Goal: Task Accomplishment & Management: Use online tool/utility

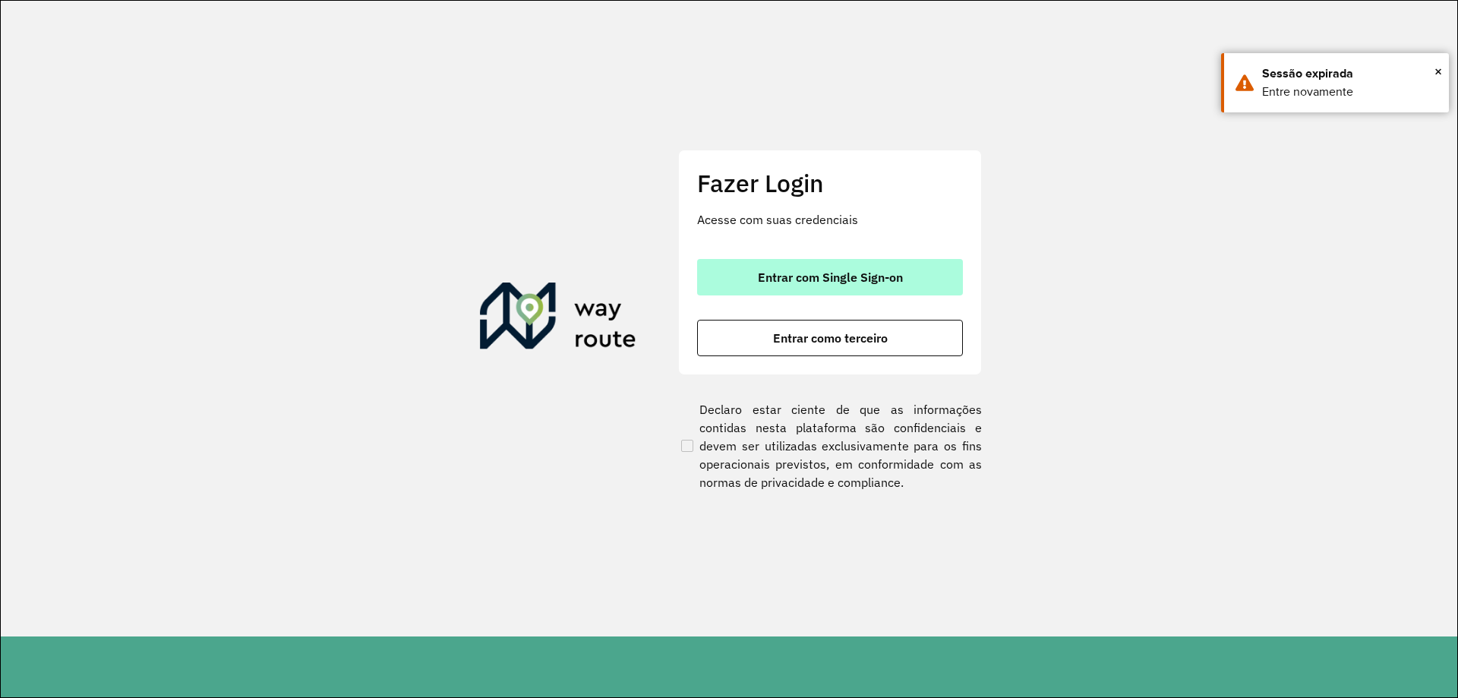
click at [798, 273] on span "Entrar com Single Sign-on" at bounding box center [830, 277] width 145 height 12
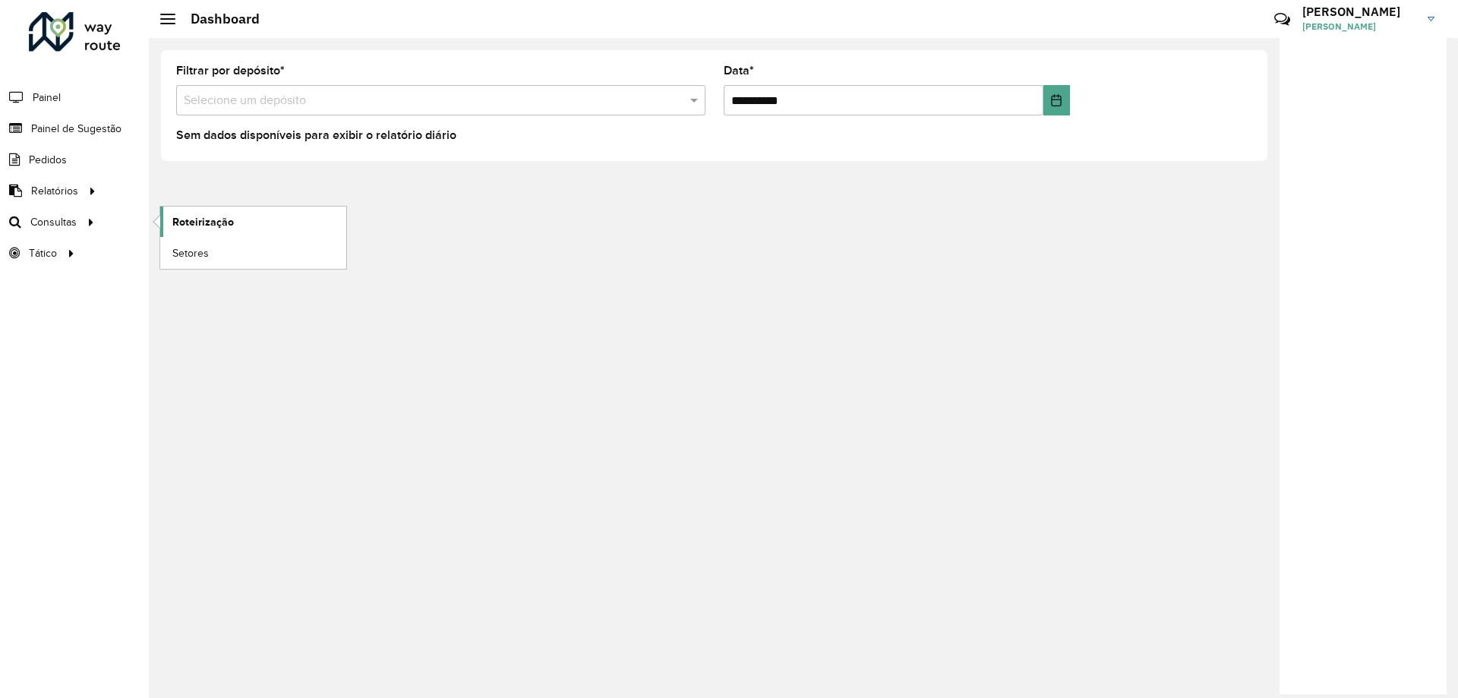
click at [207, 226] on span "Roteirização" at bounding box center [203, 222] width 62 height 16
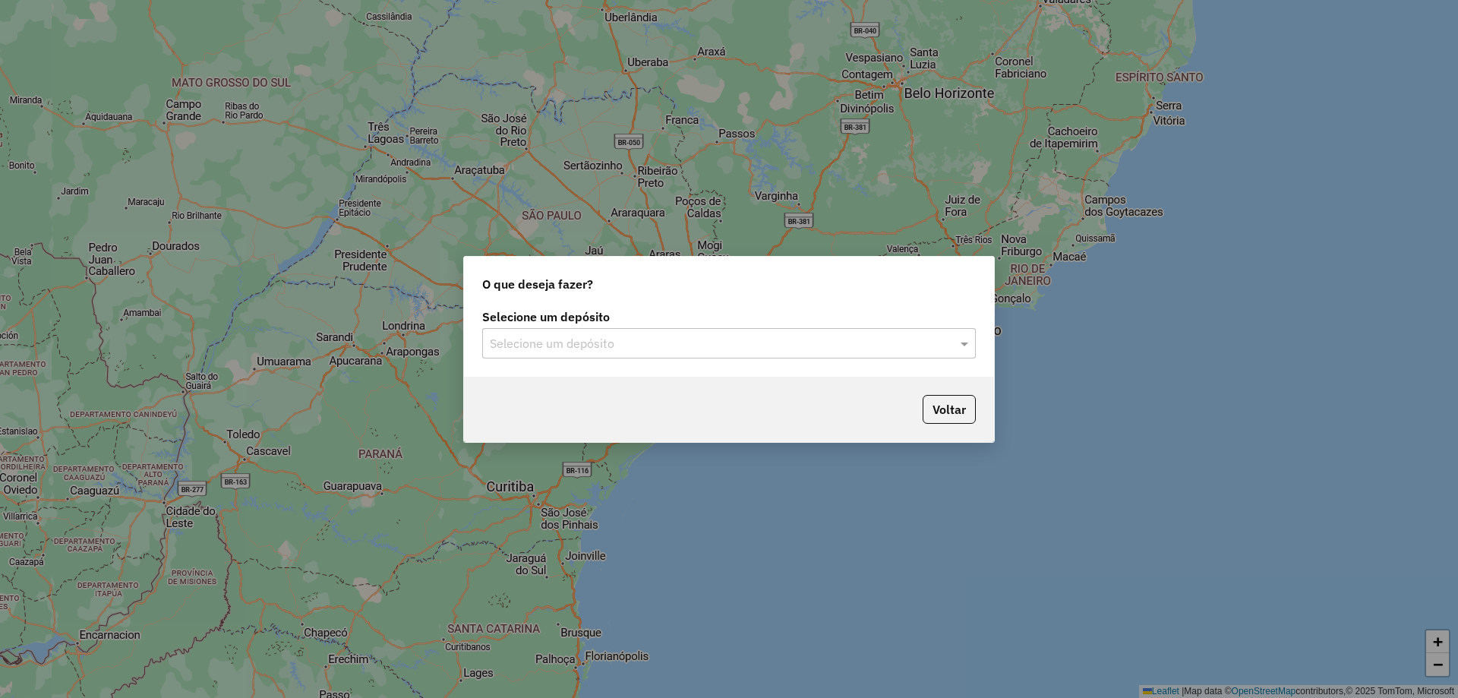
click at [584, 345] on input "text" at bounding box center [714, 344] width 448 height 18
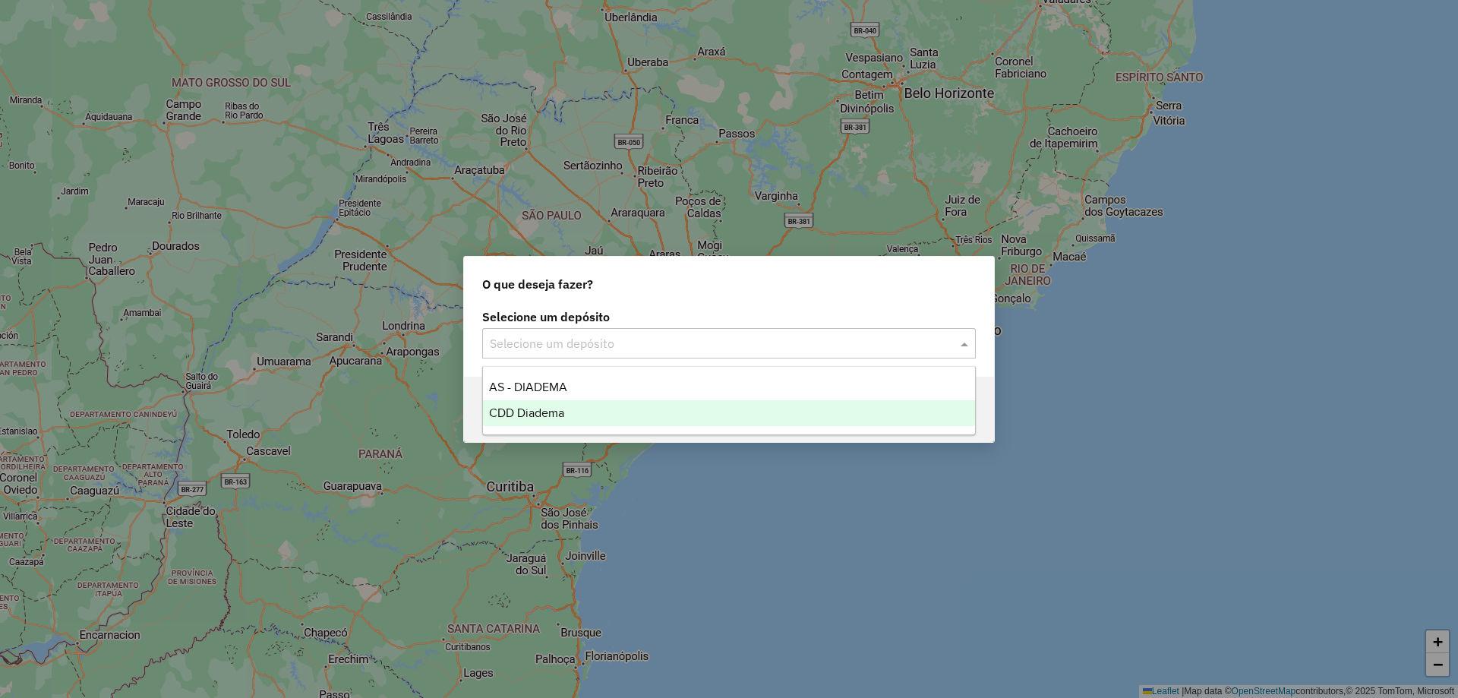
click at [540, 406] on span "CDD Diadema" at bounding box center [526, 412] width 75 height 13
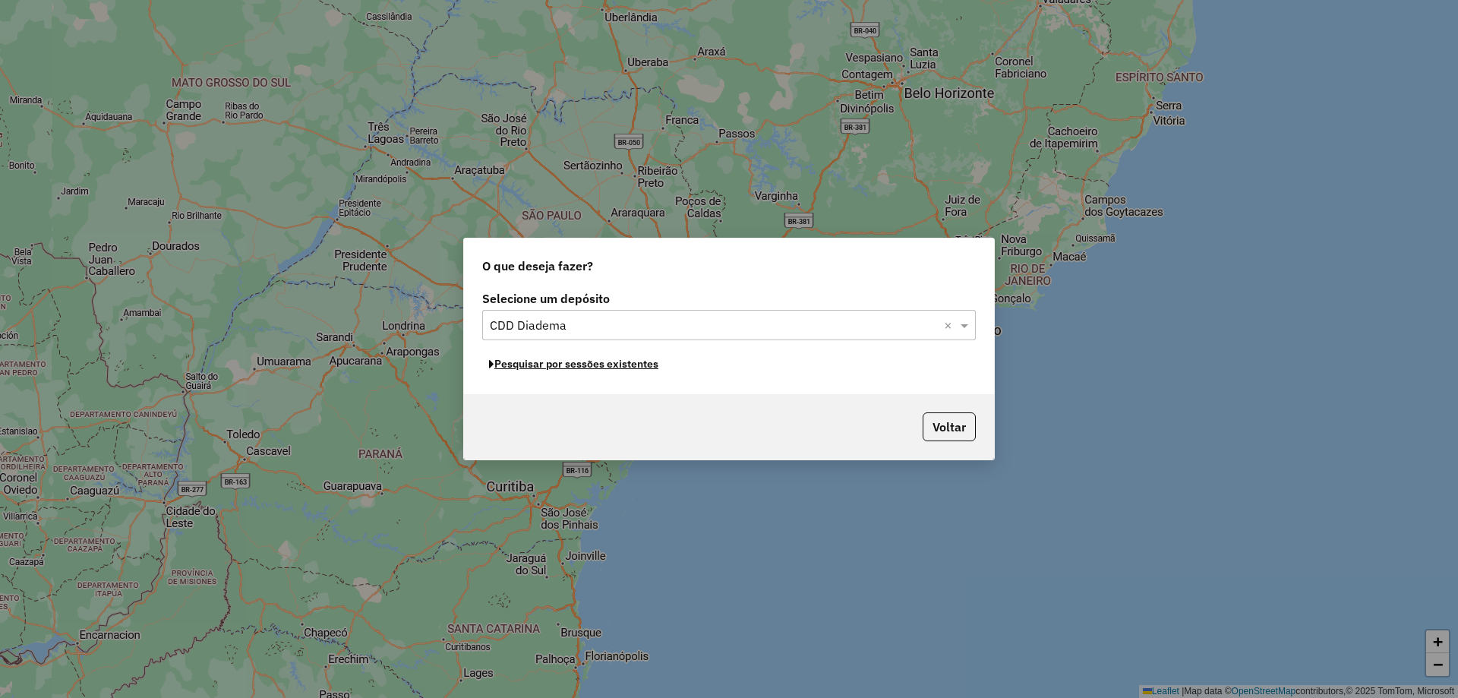
click at [605, 370] on button "Pesquisar por sessões existentes" at bounding box center [573, 364] width 183 height 24
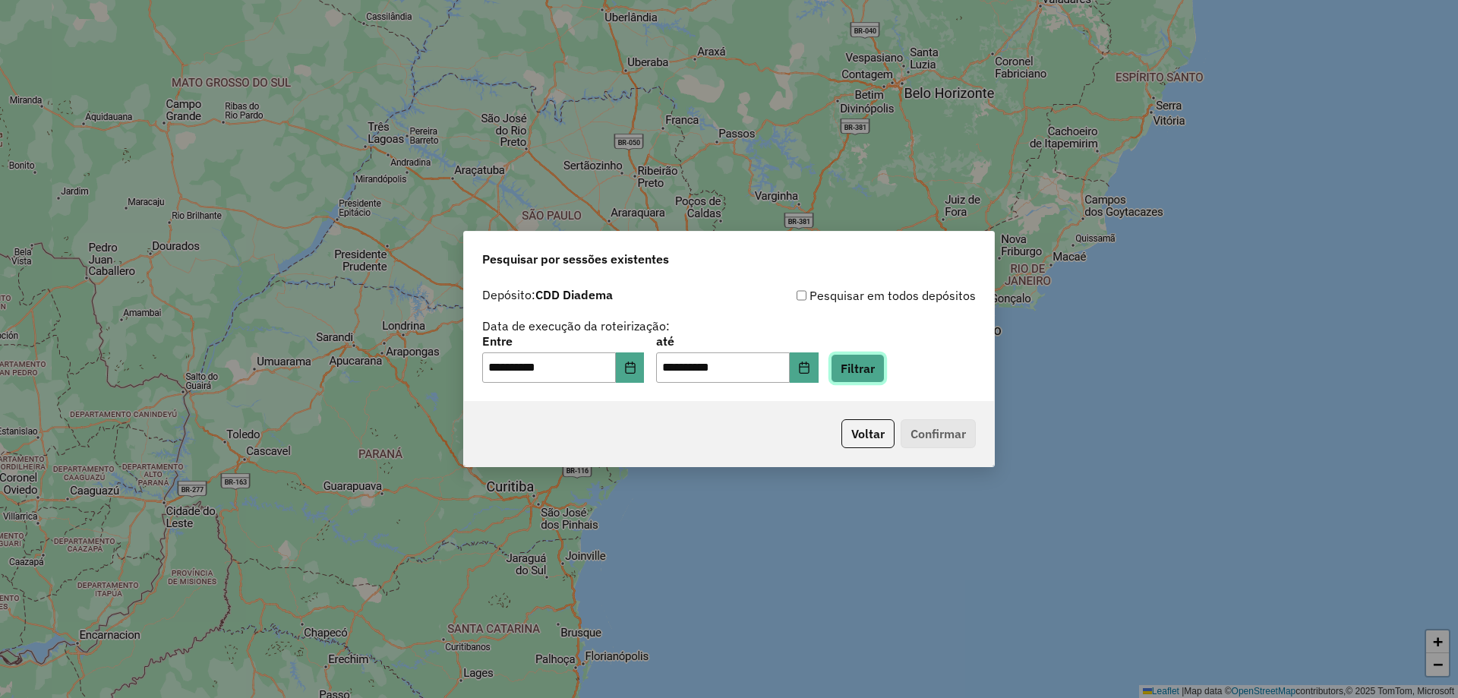
click at [863, 374] on button "Filtrar" at bounding box center [858, 368] width 54 height 29
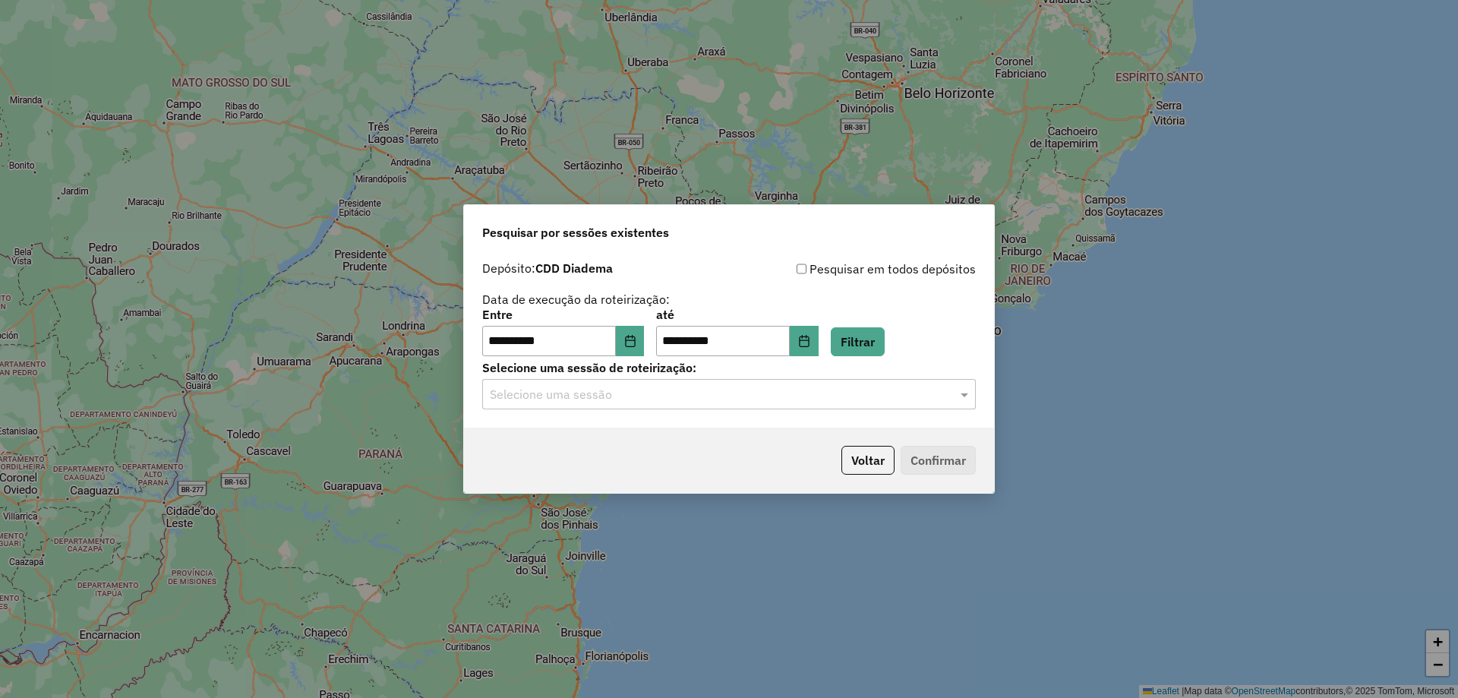
click at [658, 400] on input "text" at bounding box center [714, 395] width 448 height 18
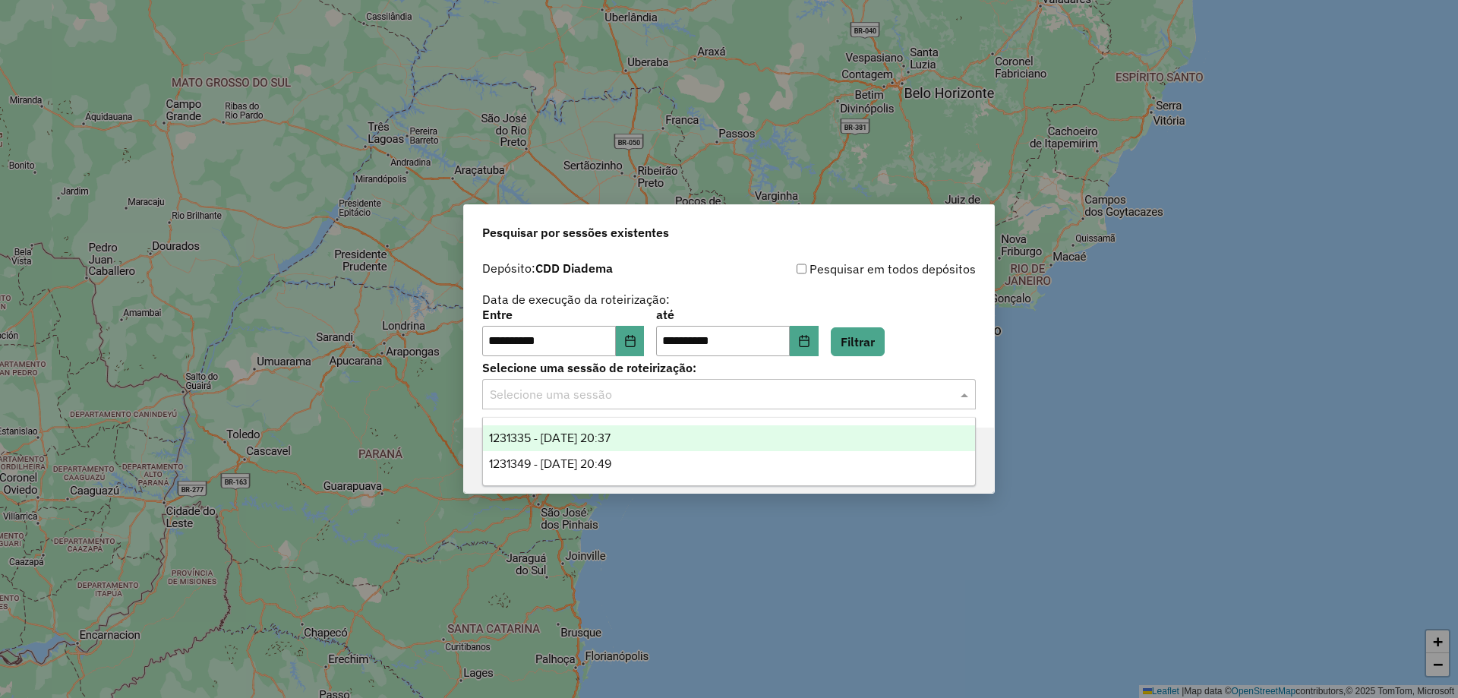
click at [586, 441] on span "1231335 - 19/08/2025 20:37" at bounding box center [550, 437] width 122 height 13
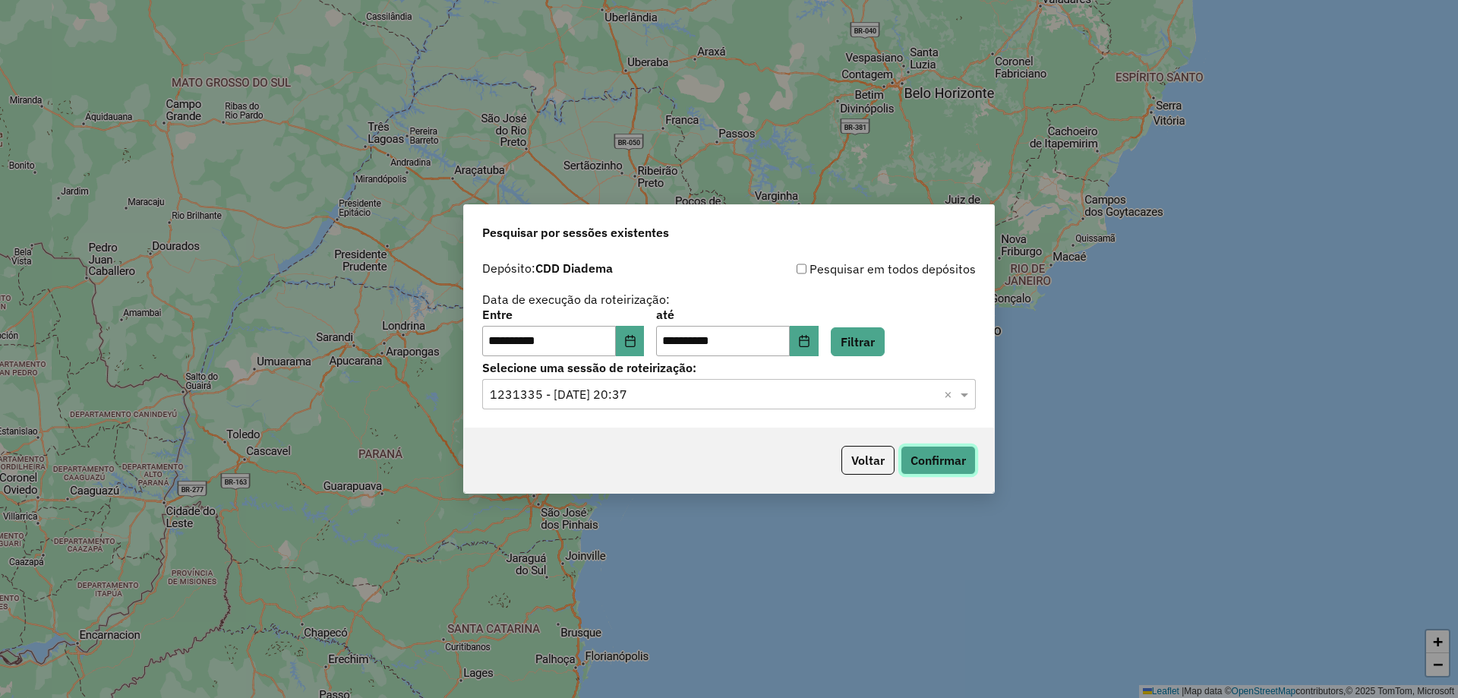
click at [937, 468] on button "Confirmar" at bounding box center [938, 460] width 75 height 29
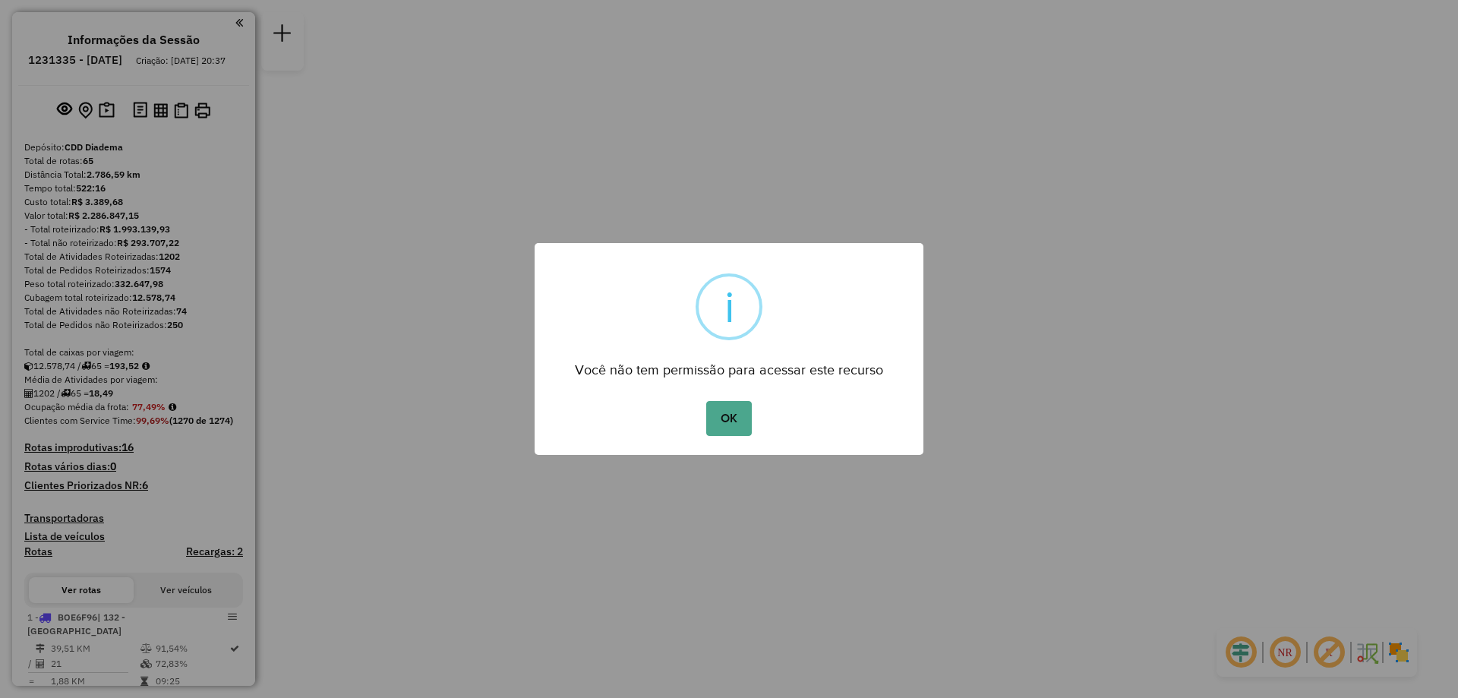
click at [738, 417] on button "OK" at bounding box center [728, 418] width 45 height 35
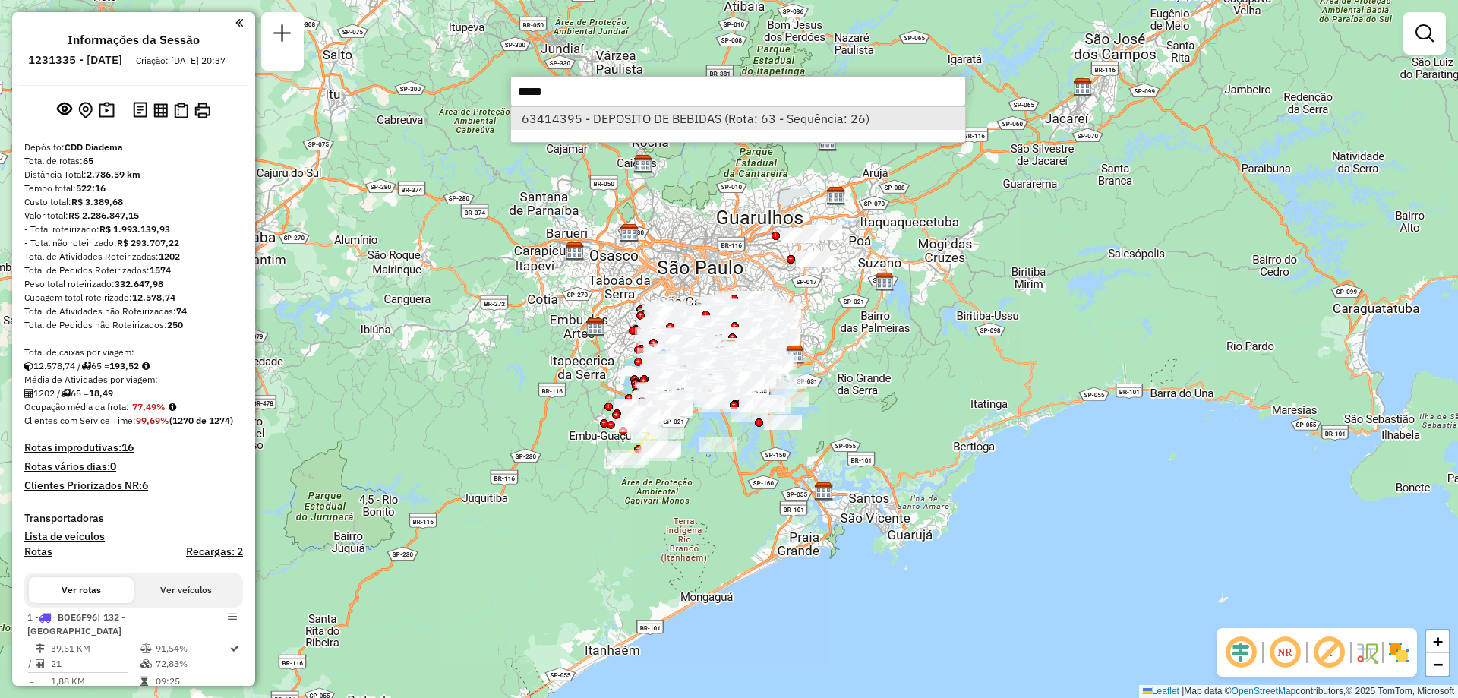
type input "*****"
click at [703, 125] on li "63414395 - DEPOSITO DE BEBIDAS (Rota: 63 - Sequência: 26)" at bounding box center [738, 118] width 454 height 23
select select "**********"
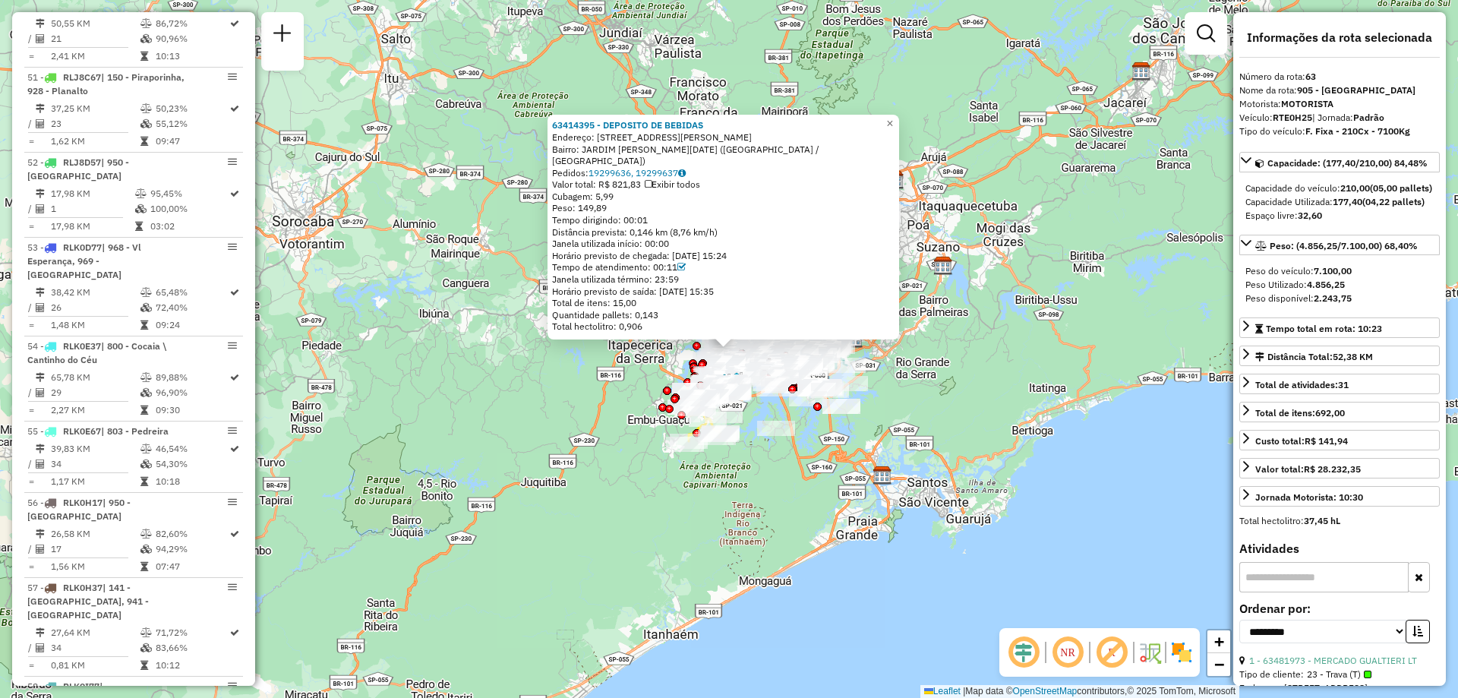
scroll to position [6018, 0]
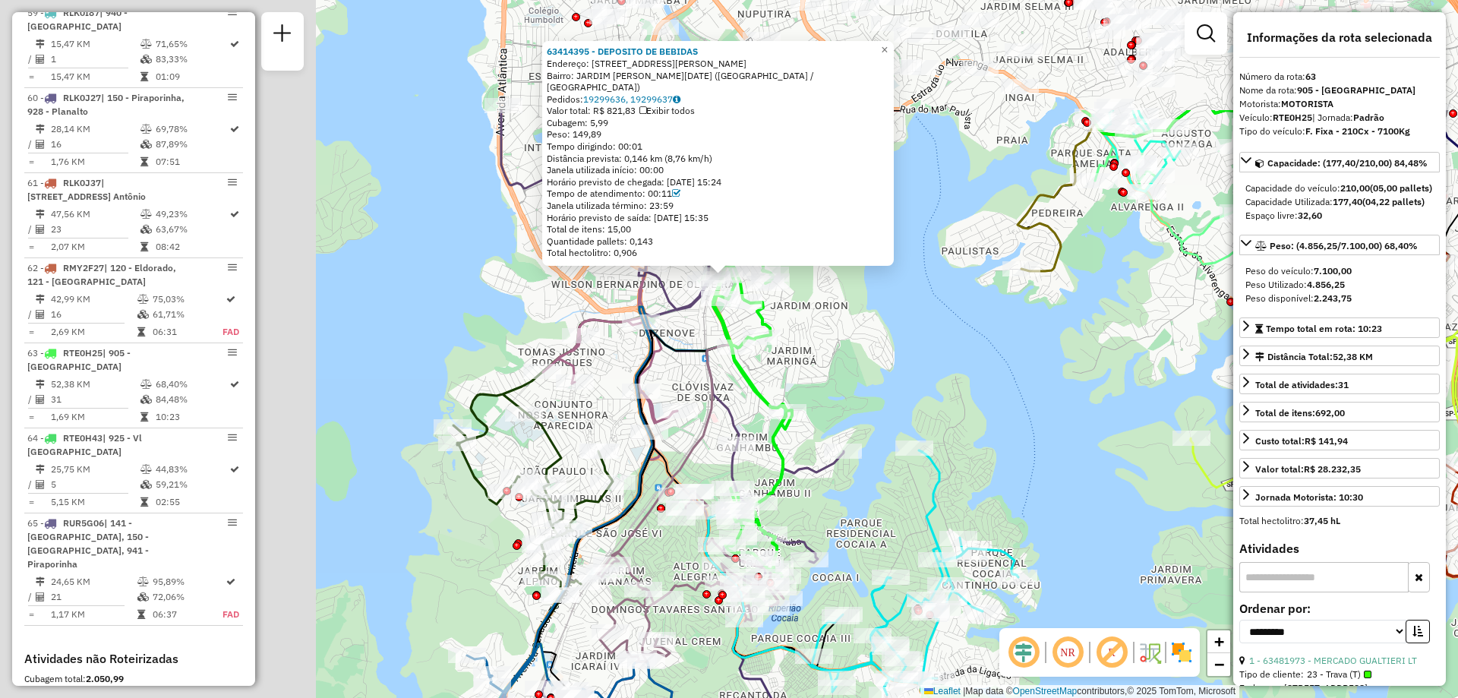
drag, startPoint x: 491, startPoint y: 204, endPoint x: 971, endPoint y: 401, distance: 519.1
click at [1055, 437] on div "63414395 - DEPOSITO DE BEBIDAS Endereço: AV Lourenco Cabreira 871 Bairro: JARDI…" at bounding box center [729, 349] width 1458 height 698
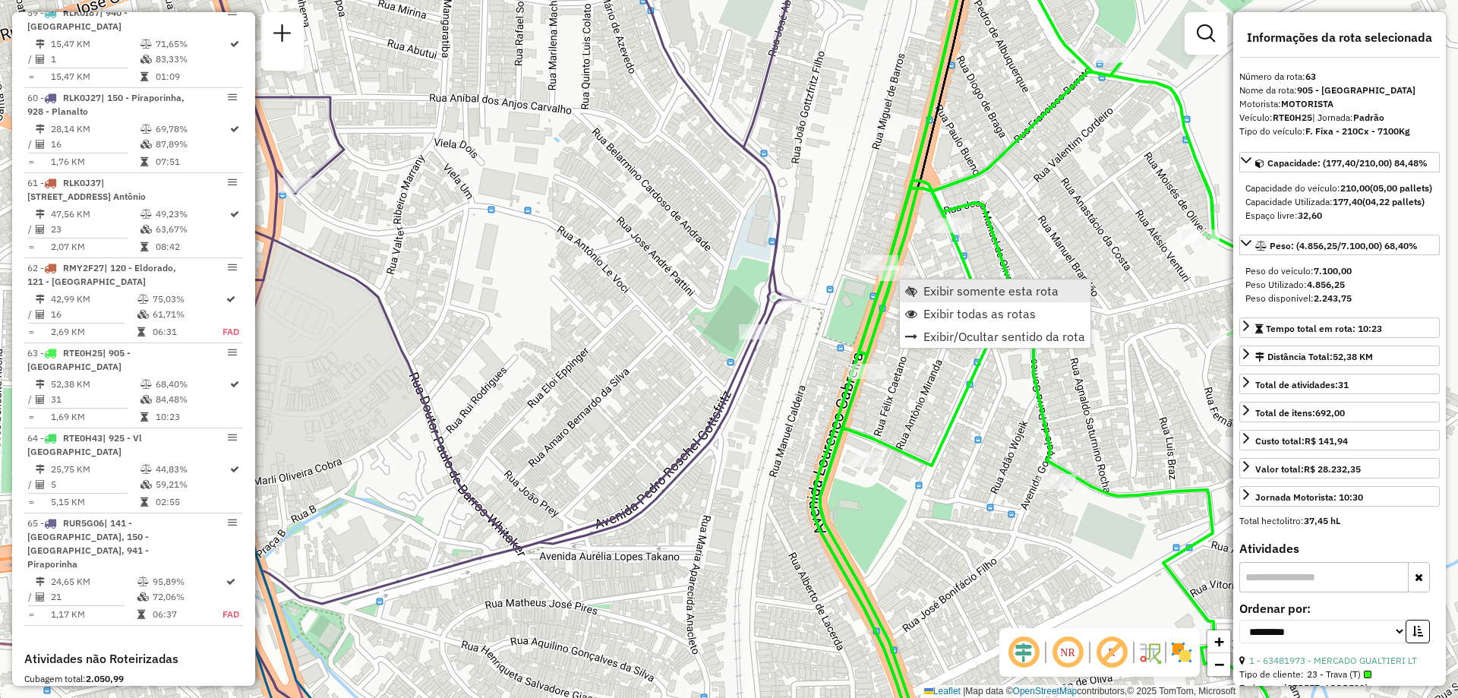
click at [934, 289] on span "Exibir somente esta rota" at bounding box center [991, 291] width 135 height 12
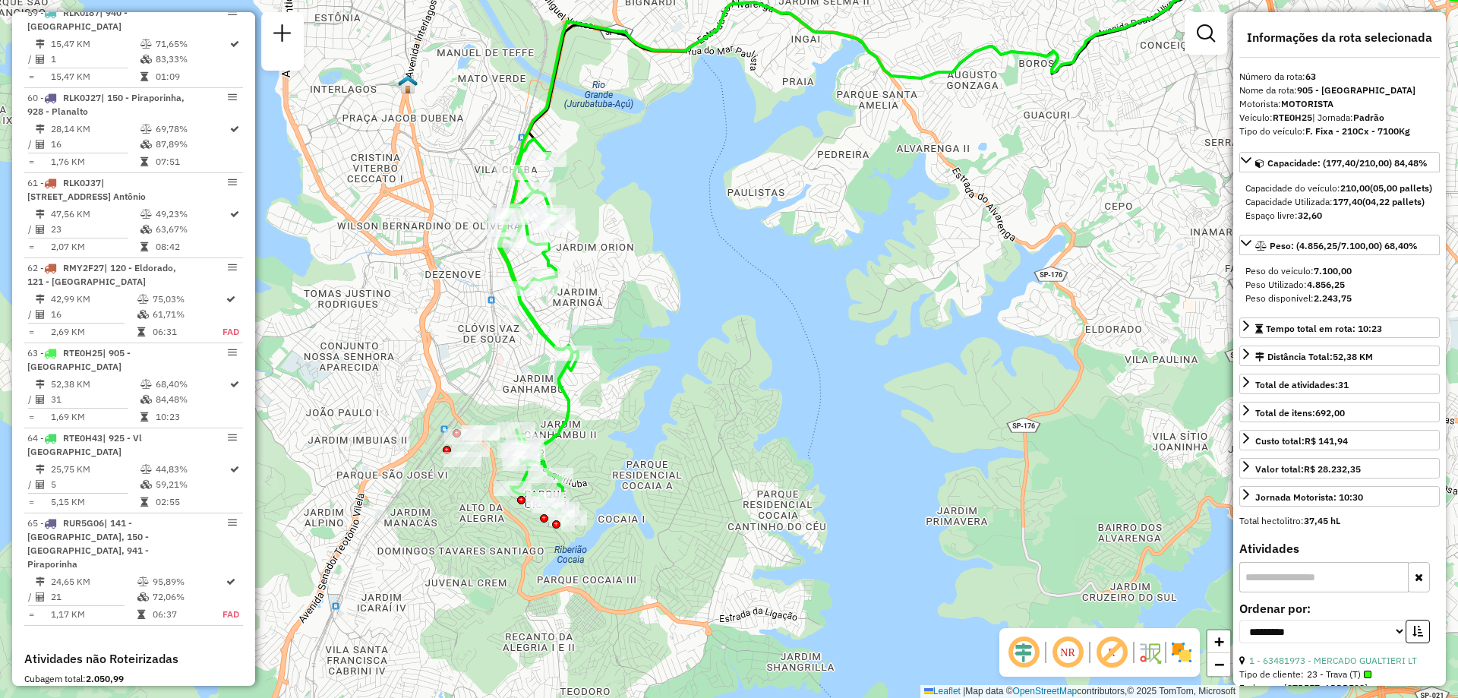
drag, startPoint x: 474, startPoint y: 512, endPoint x: 731, endPoint y: 369, distance: 294.5
click at [731, 369] on div "Janela de atendimento Grade de atendimento Capacidade Transportadoras Veículos …" at bounding box center [729, 349] width 1458 height 698
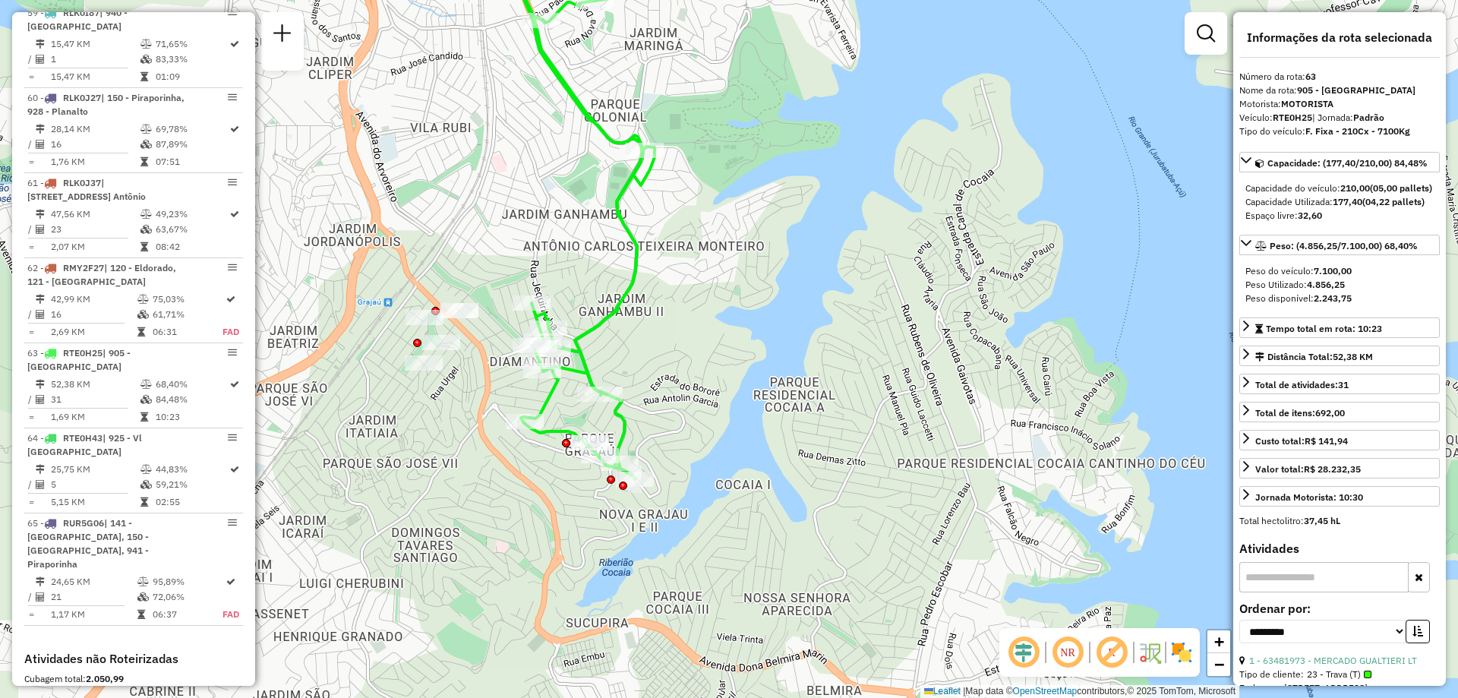
drag, startPoint x: 593, startPoint y: 493, endPoint x: 724, endPoint y: 419, distance: 150.4
click at [724, 419] on div "Janela de atendimento Grade de atendimento Capacidade Transportadoras Veículos …" at bounding box center [729, 349] width 1458 height 698
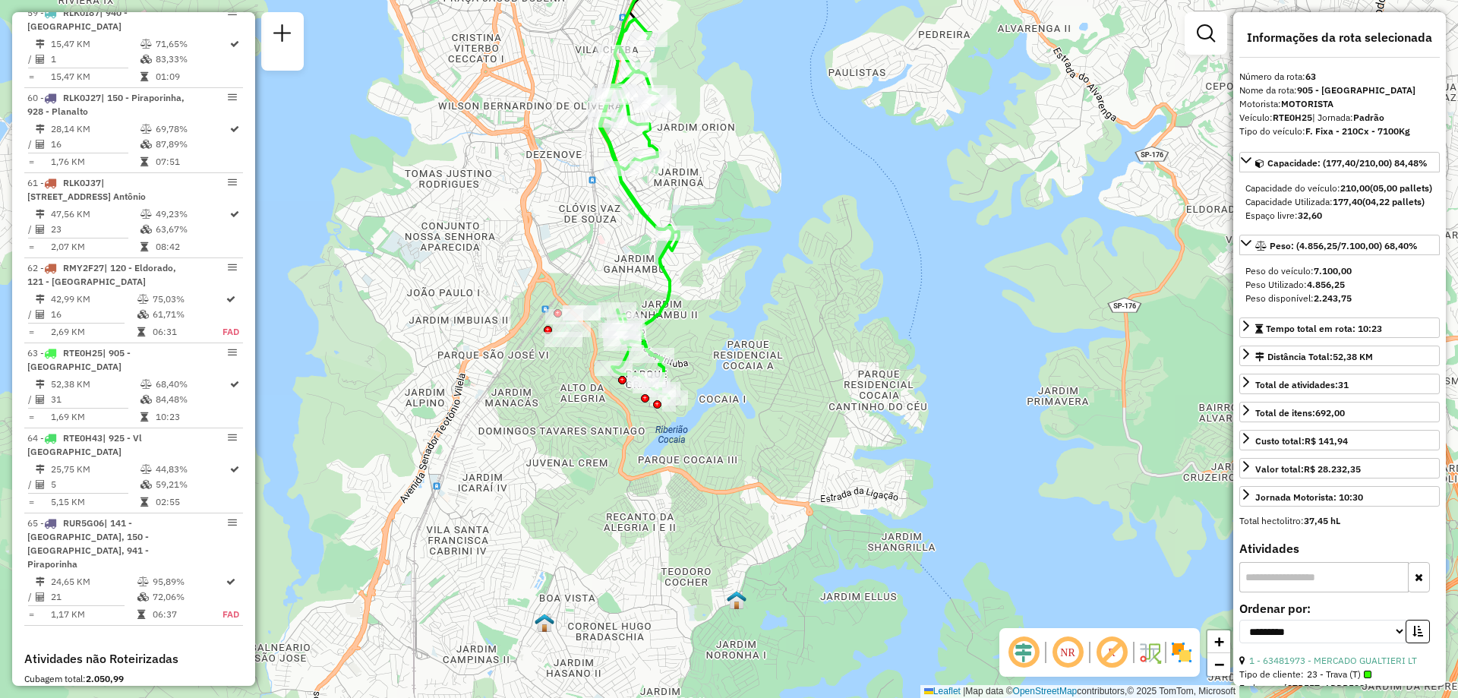
drag, startPoint x: 572, startPoint y: 292, endPoint x: 589, endPoint y: 242, distance: 53.1
click at [589, 242] on div "Janela de atendimento Grade de atendimento Capacidade Transportadoras Veículos …" at bounding box center [729, 349] width 1458 height 698
click at [697, 393] on span "Exibir todas as rotas" at bounding box center [724, 392] width 112 height 12
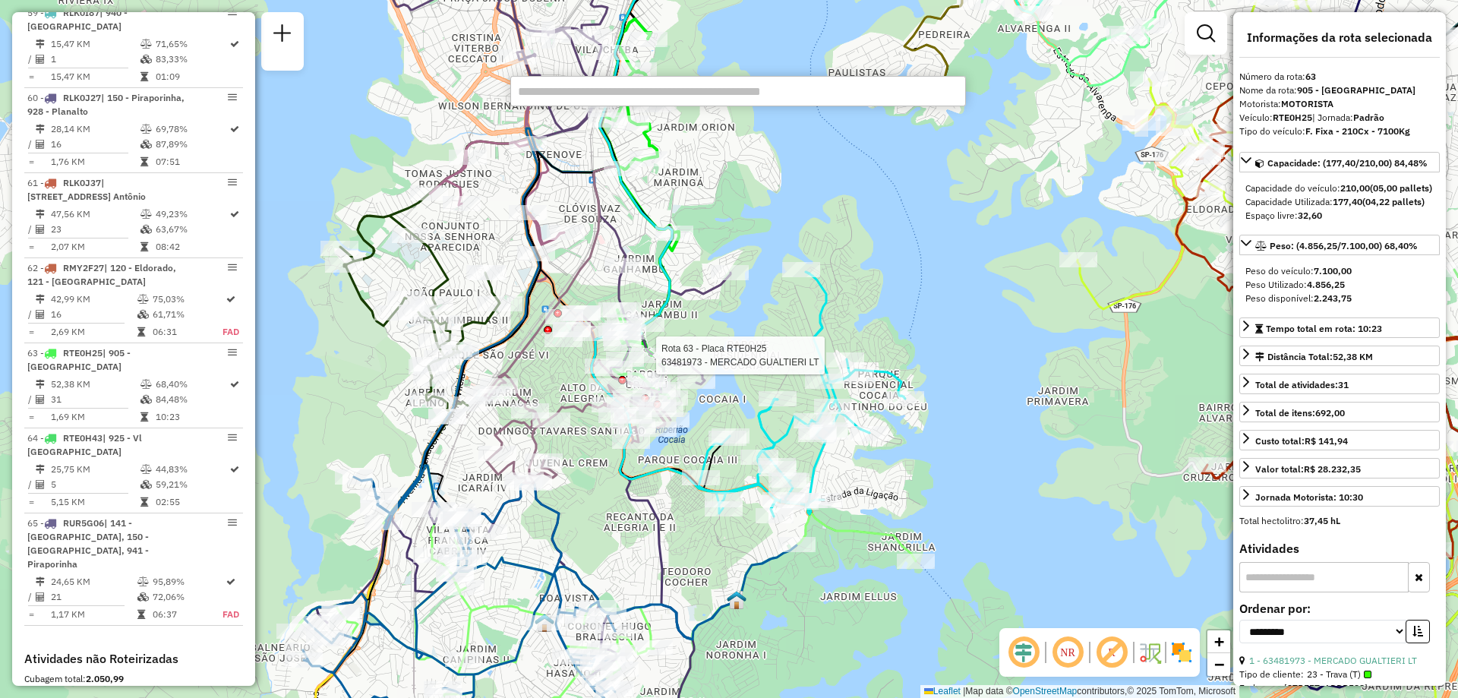
paste input "*****"
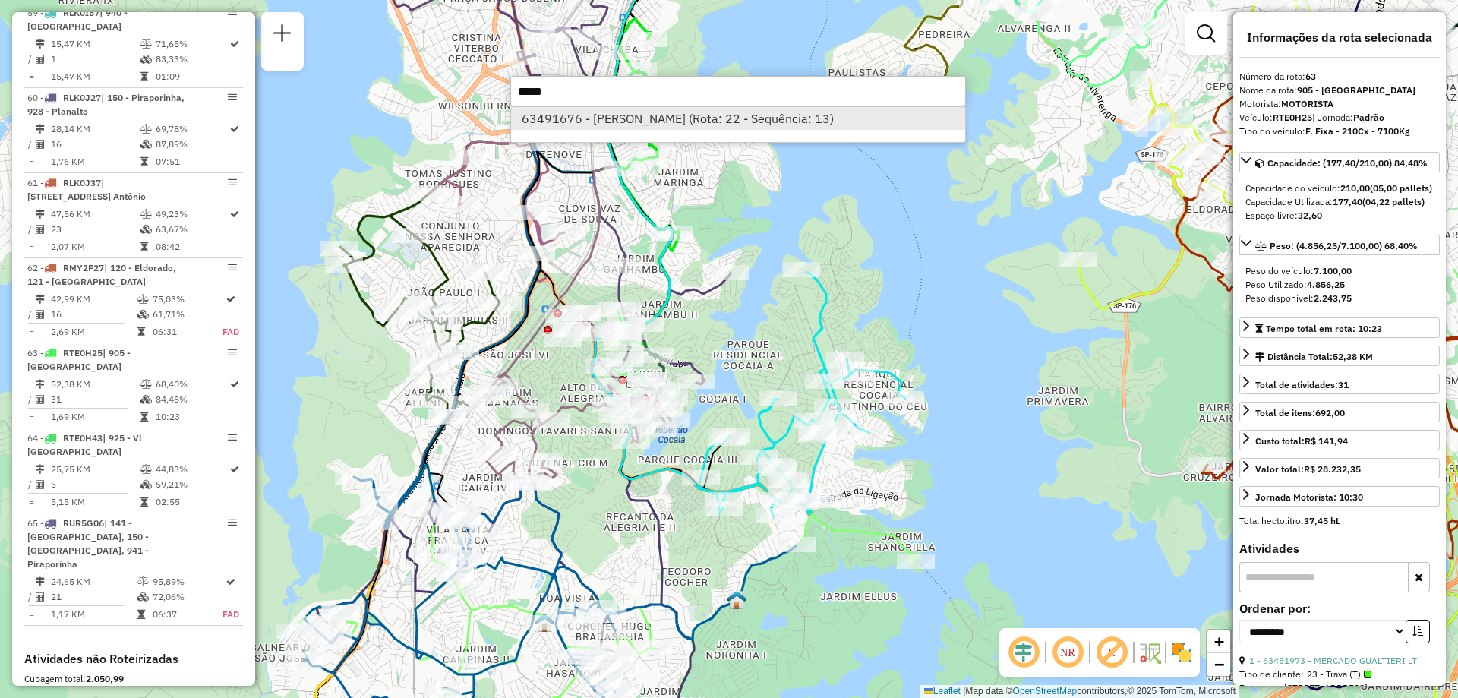
type input "*****"
click at [571, 120] on li "63491676 - CRISTIANE SOUSA FER (Rota: 22 - Sequência: 13)" at bounding box center [738, 118] width 454 height 23
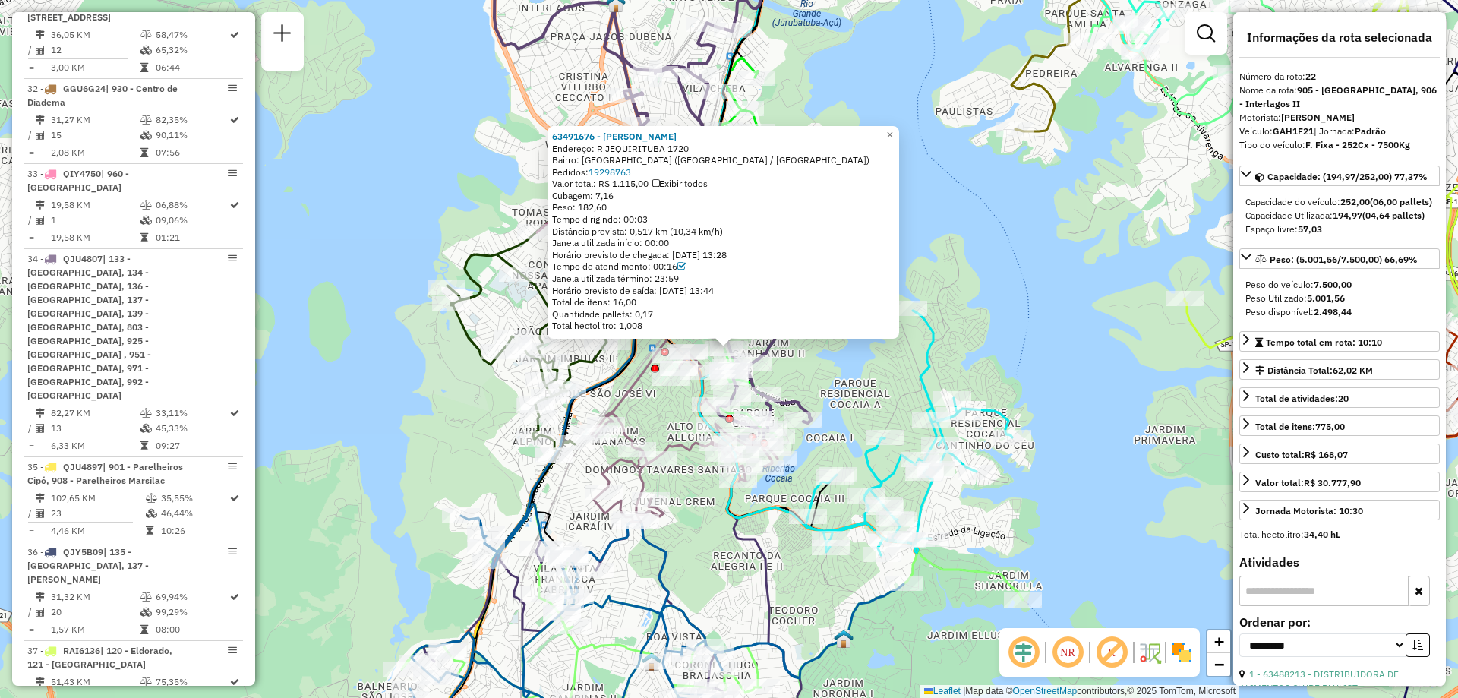
scroll to position [2505, 0]
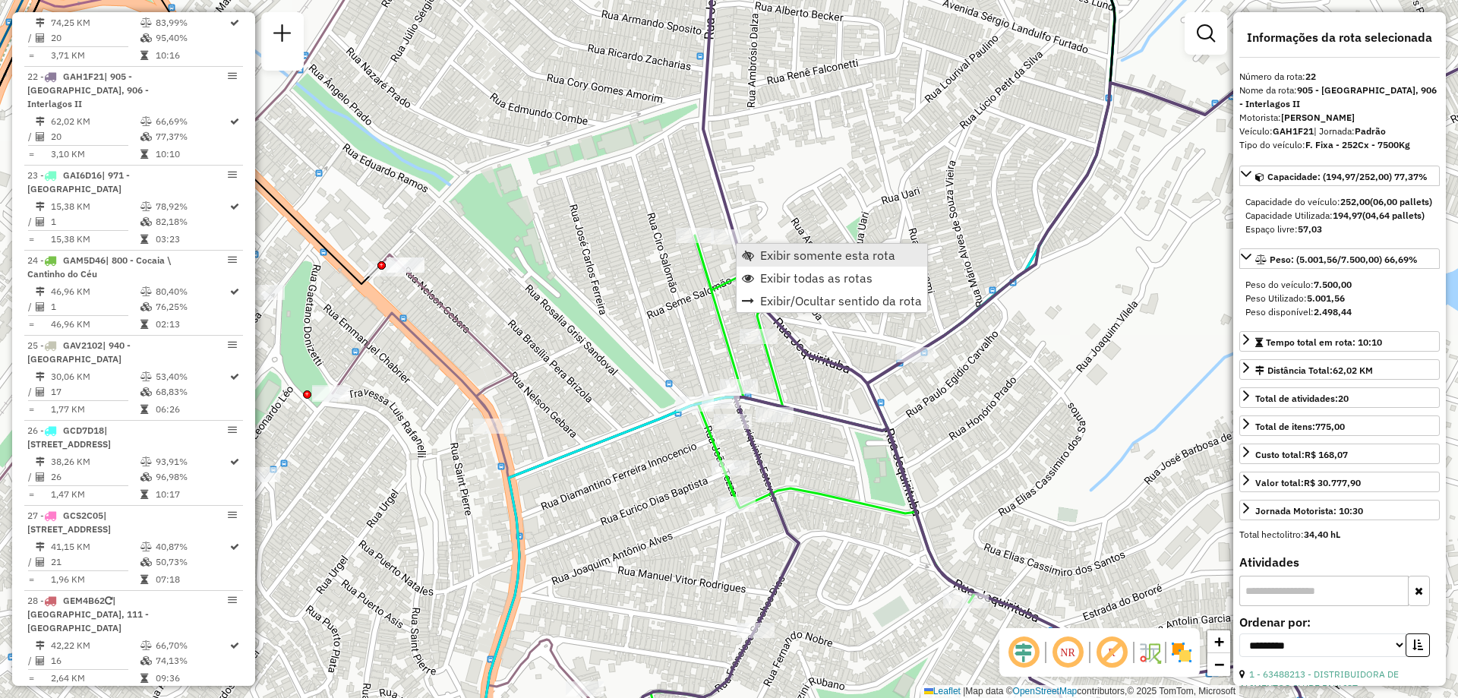
click at [783, 254] on span "Exibir somente esta rota" at bounding box center [827, 255] width 135 height 12
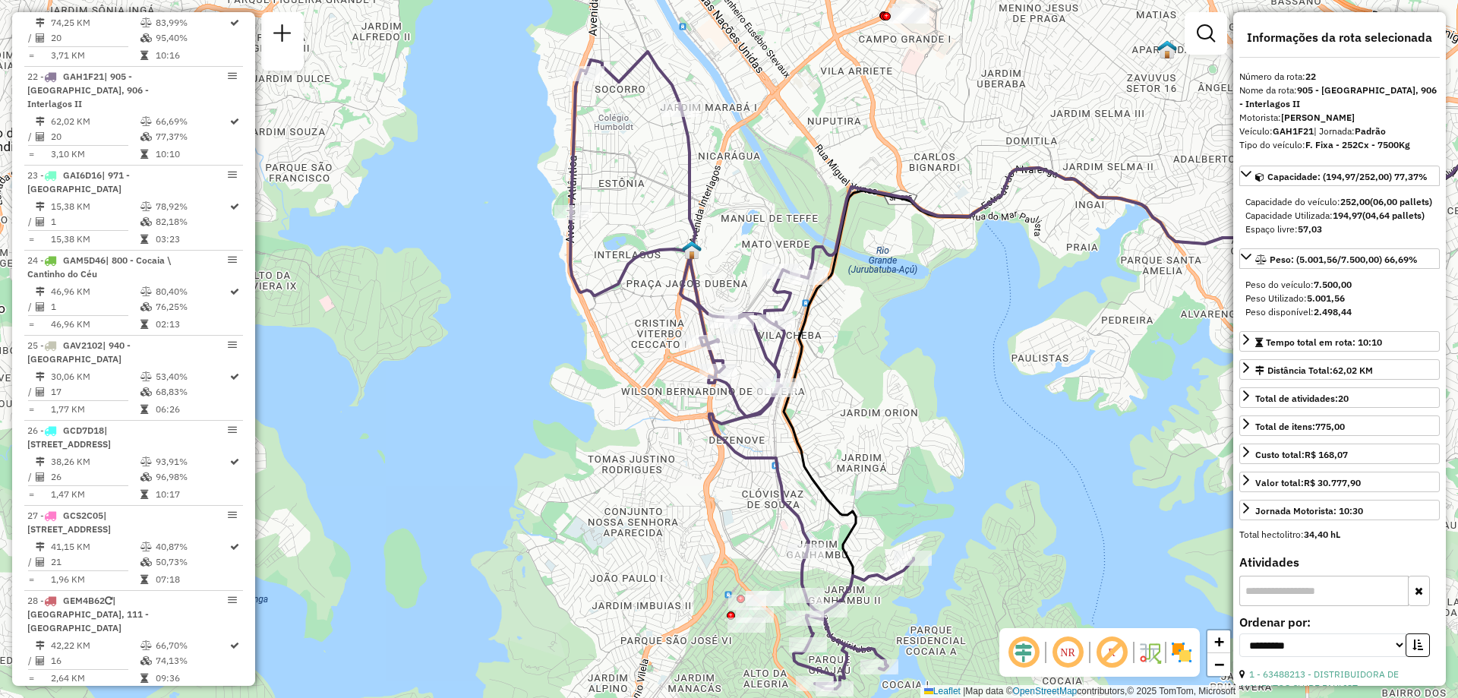
drag, startPoint x: 592, startPoint y: 434, endPoint x: 972, endPoint y: 466, distance: 382.0
click at [972, 466] on div "Janela de atendimento Grade de atendimento Capacidade Transportadoras Veículos …" at bounding box center [729, 349] width 1458 height 698
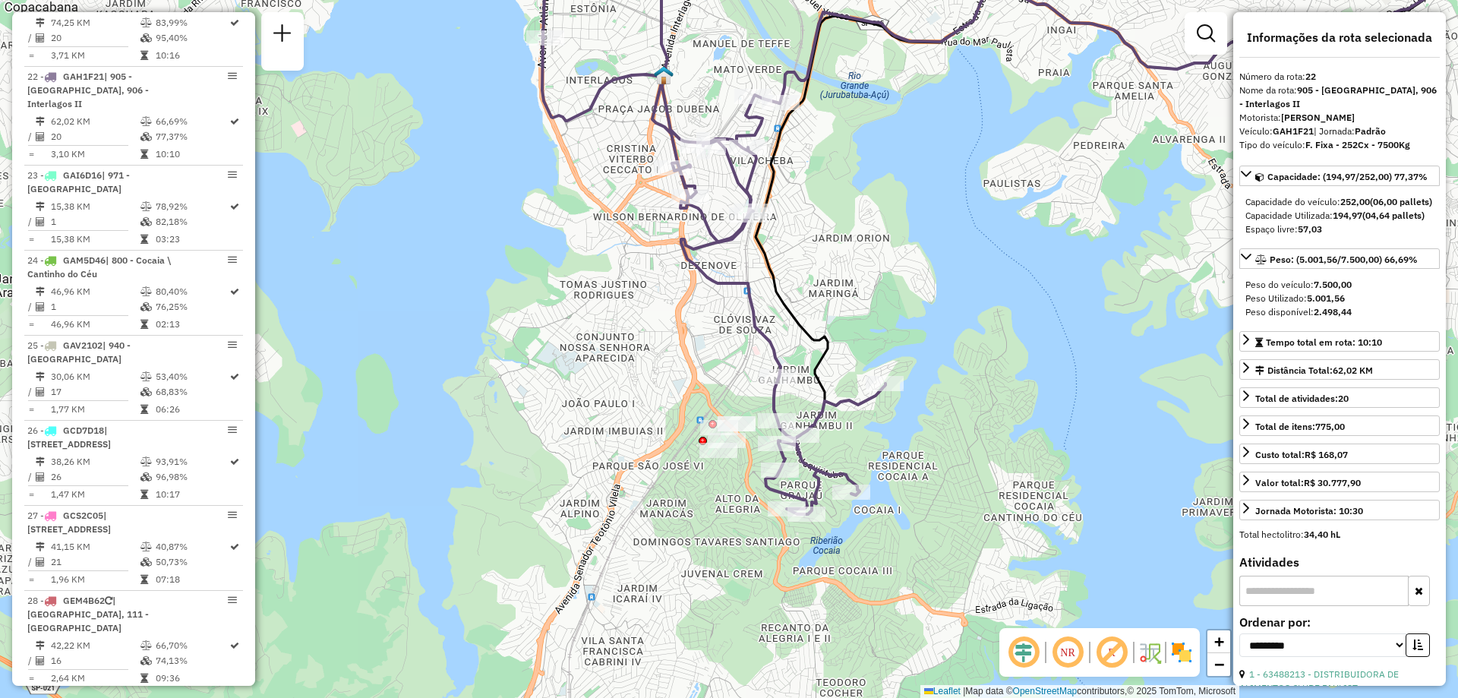
drag, startPoint x: 879, startPoint y: 390, endPoint x: 851, endPoint y: 216, distance: 177.0
click at [851, 216] on div "Janela de atendimento Grade de atendimento Capacidade Transportadoras Veículos …" at bounding box center [729, 349] width 1458 height 698
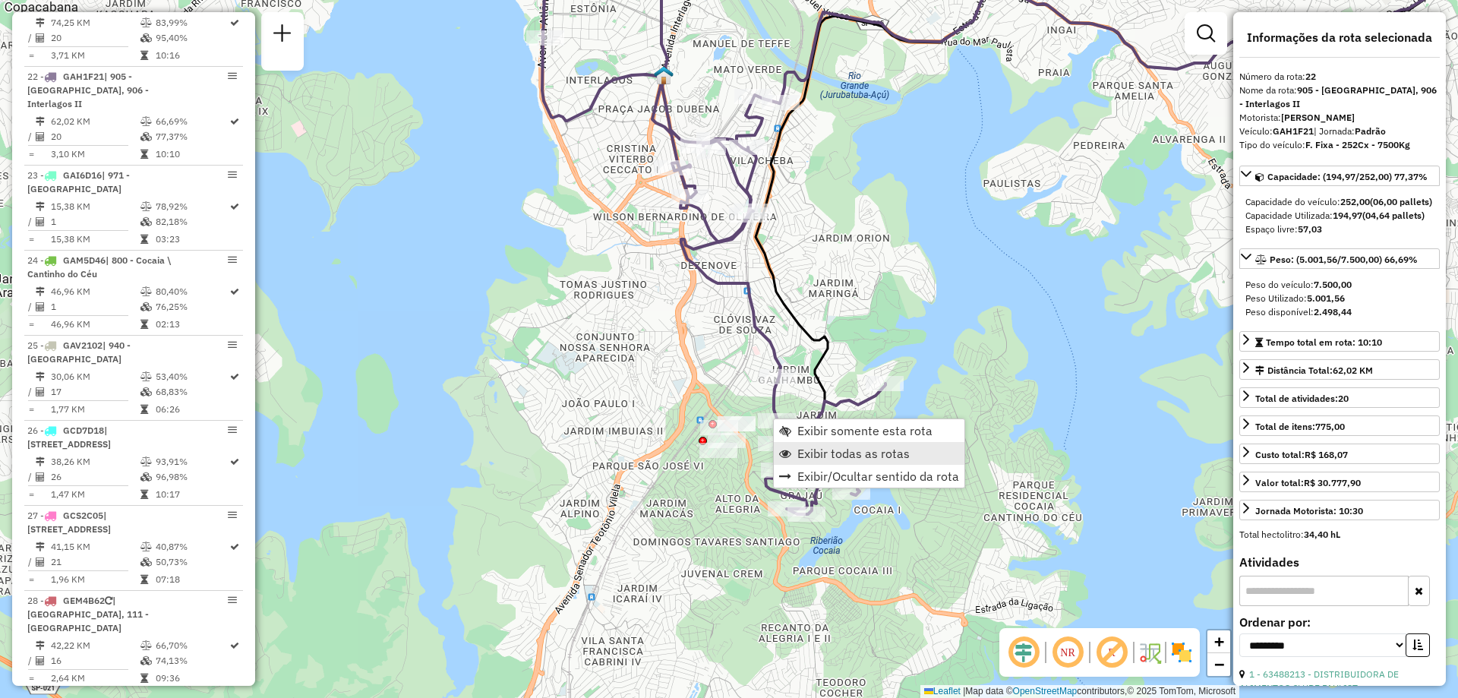
click at [856, 450] on span "Exibir todas as rotas" at bounding box center [854, 453] width 112 height 12
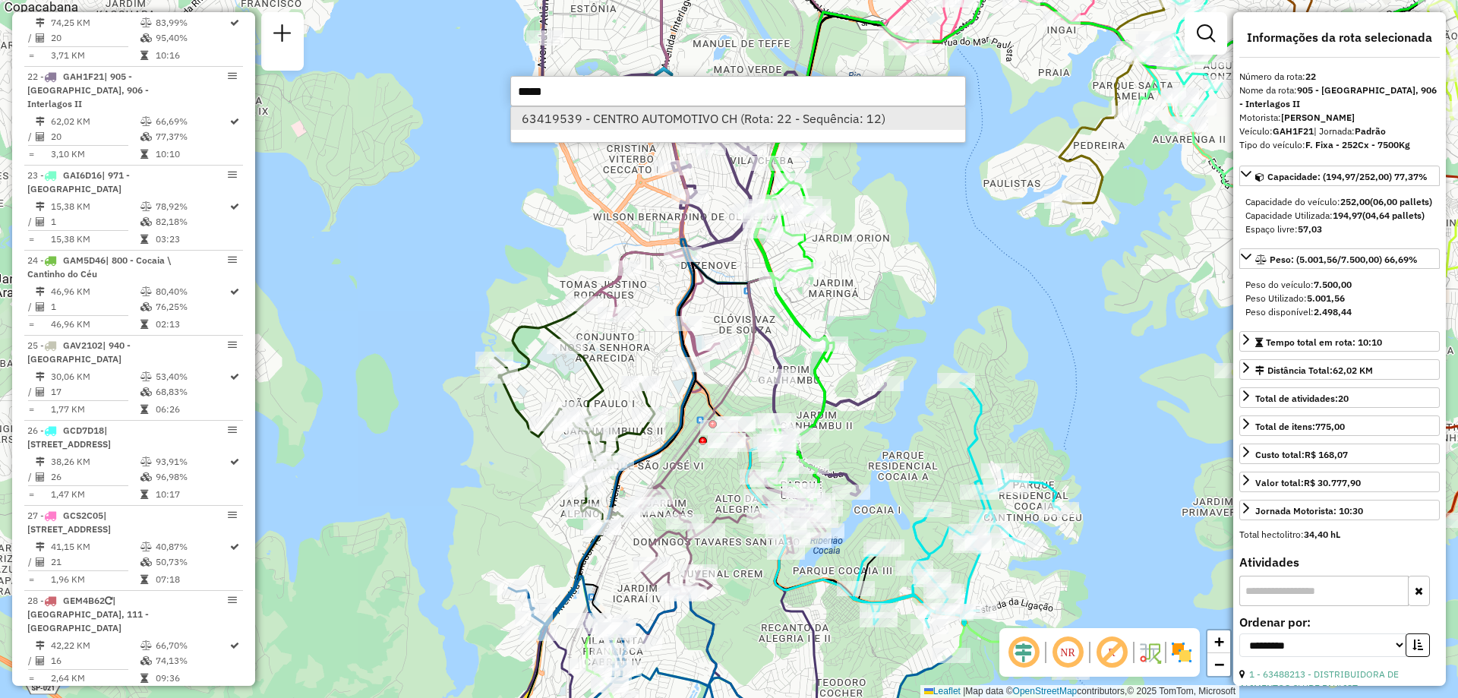
type input "*****"
click at [655, 124] on li "63419539 - CENTRO AUTOMOTIVO CH (Rota: 22 - Sequência: 12)" at bounding box center [738, 118] width 454 height 23
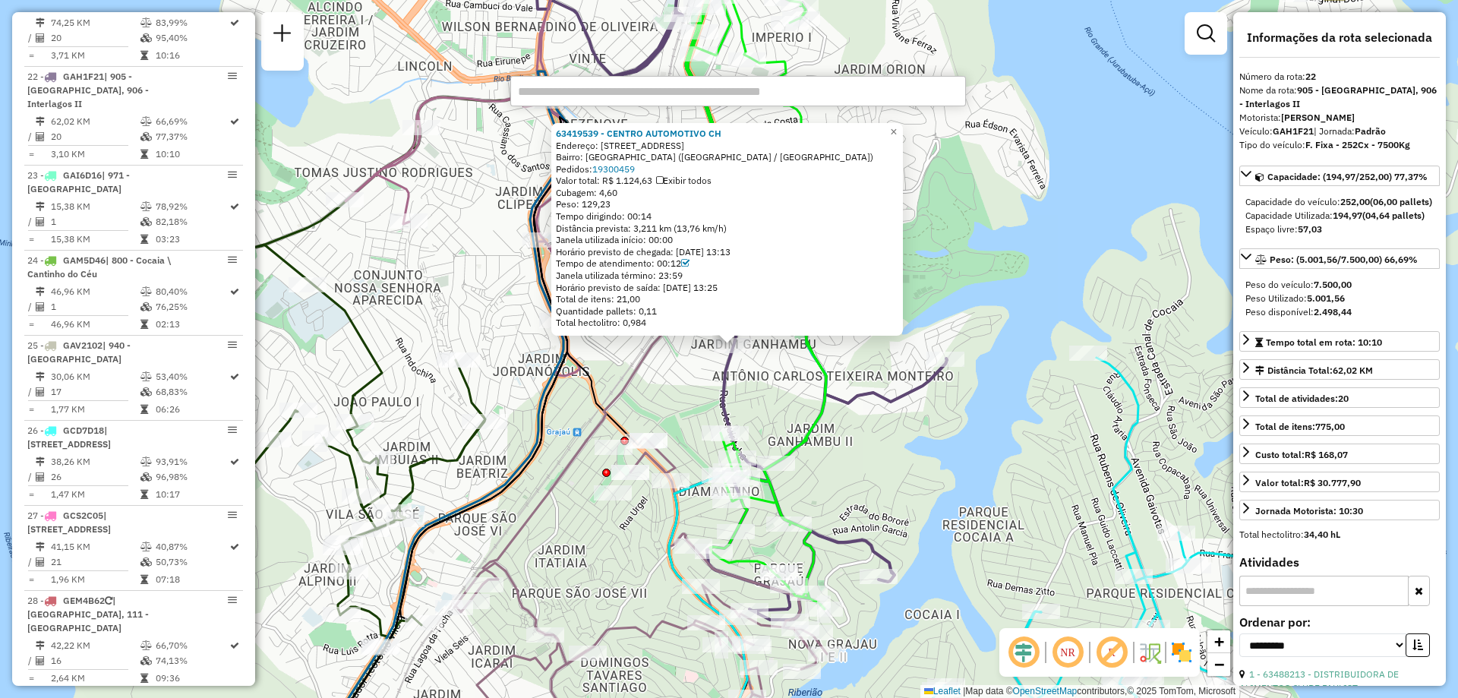
paste input "*****"
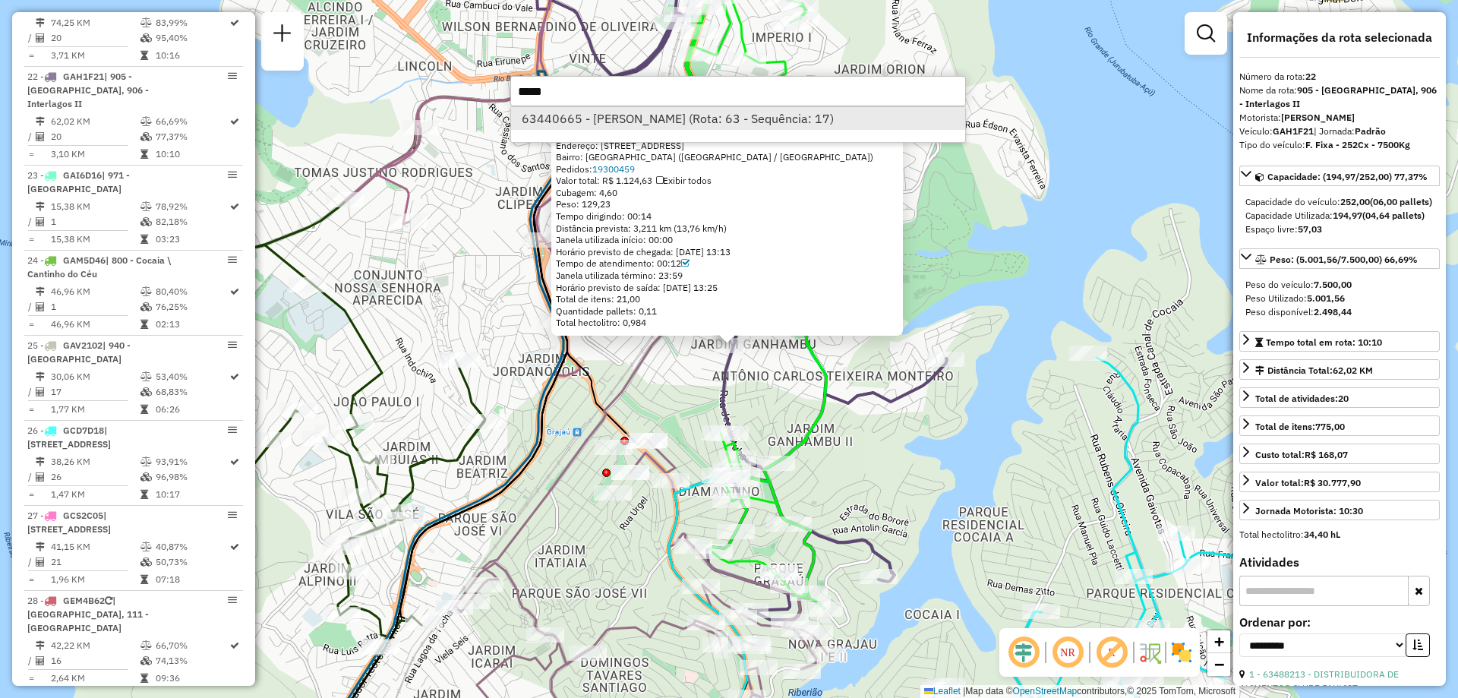
type input "*****"
click at [637, 115] on li "63440665 - ALVARO FREITAS (Rota: 63 - Sequência: 17)" at bounding box center [738, 118] width 454 height 23
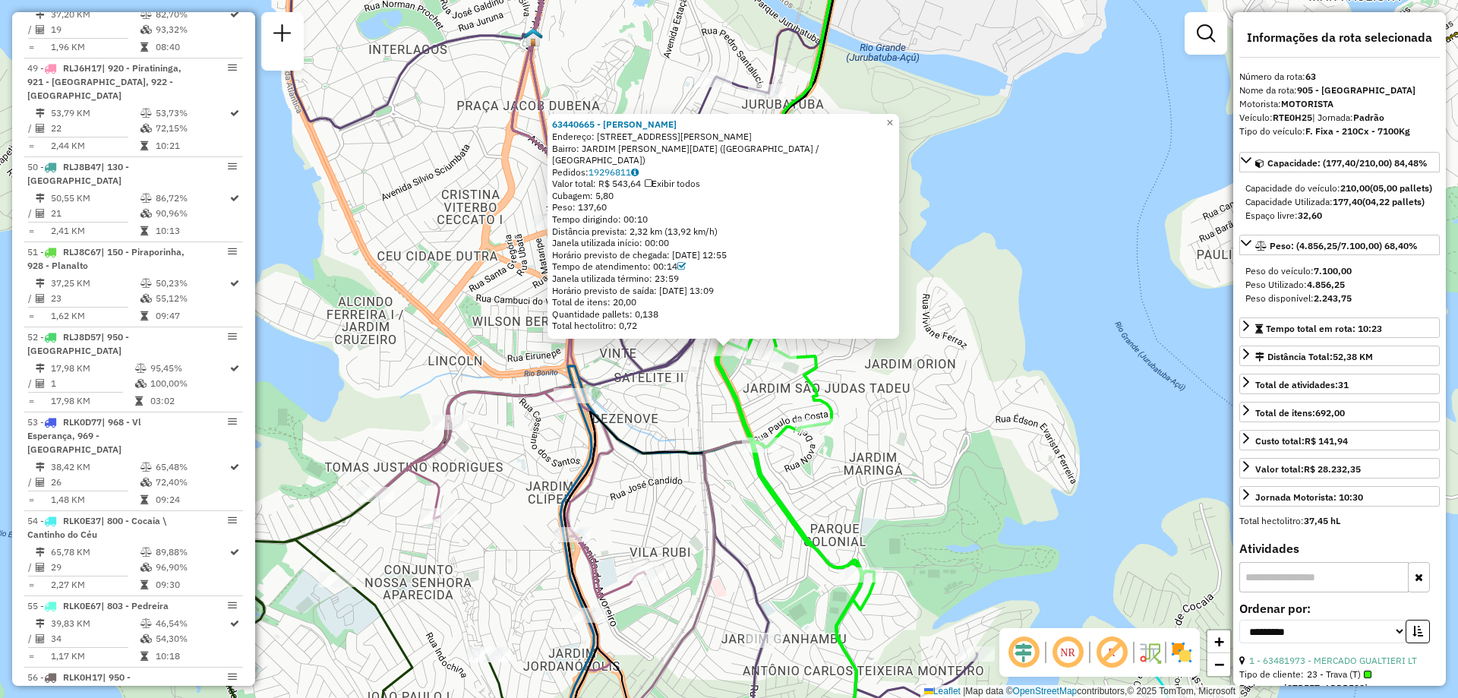
scroll to position [6018, 0]
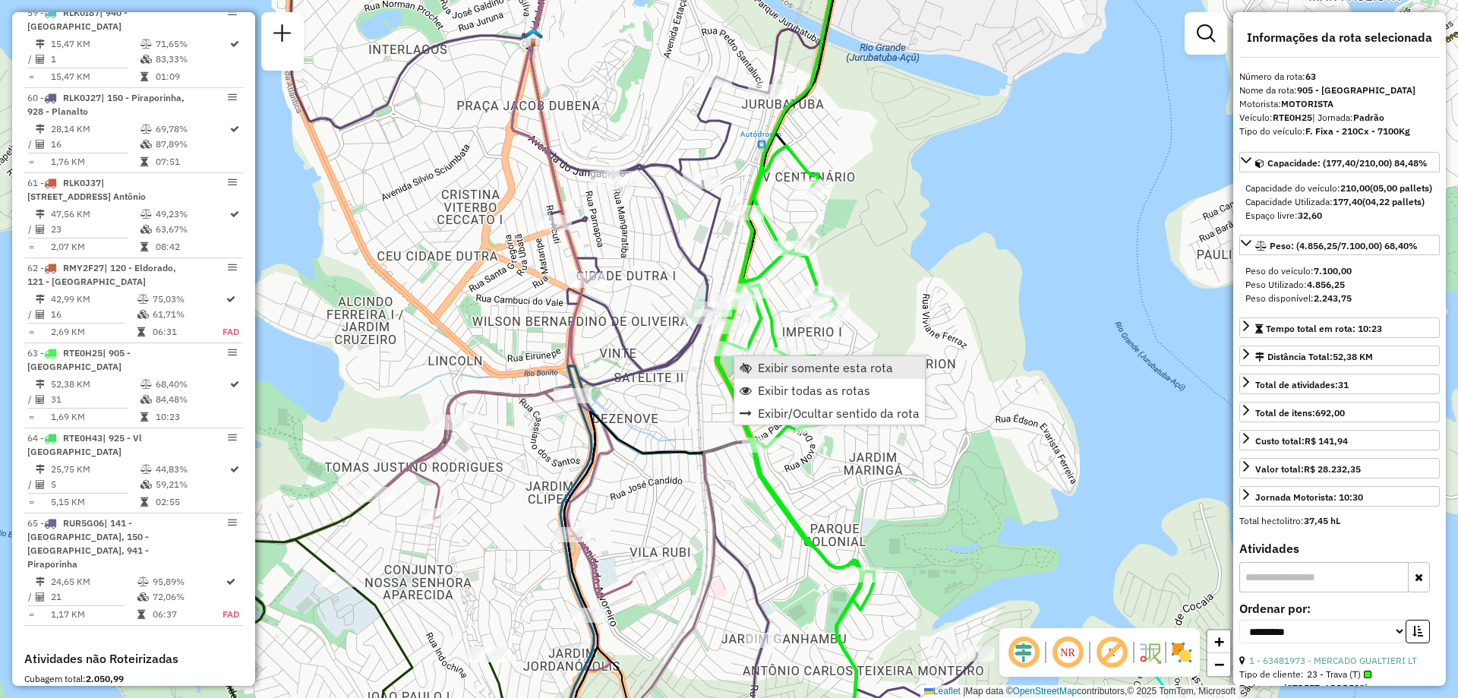
click at [773, 364] on span "Exibir somente esta rota" at bounding box center [825, 368] width 135 height 12
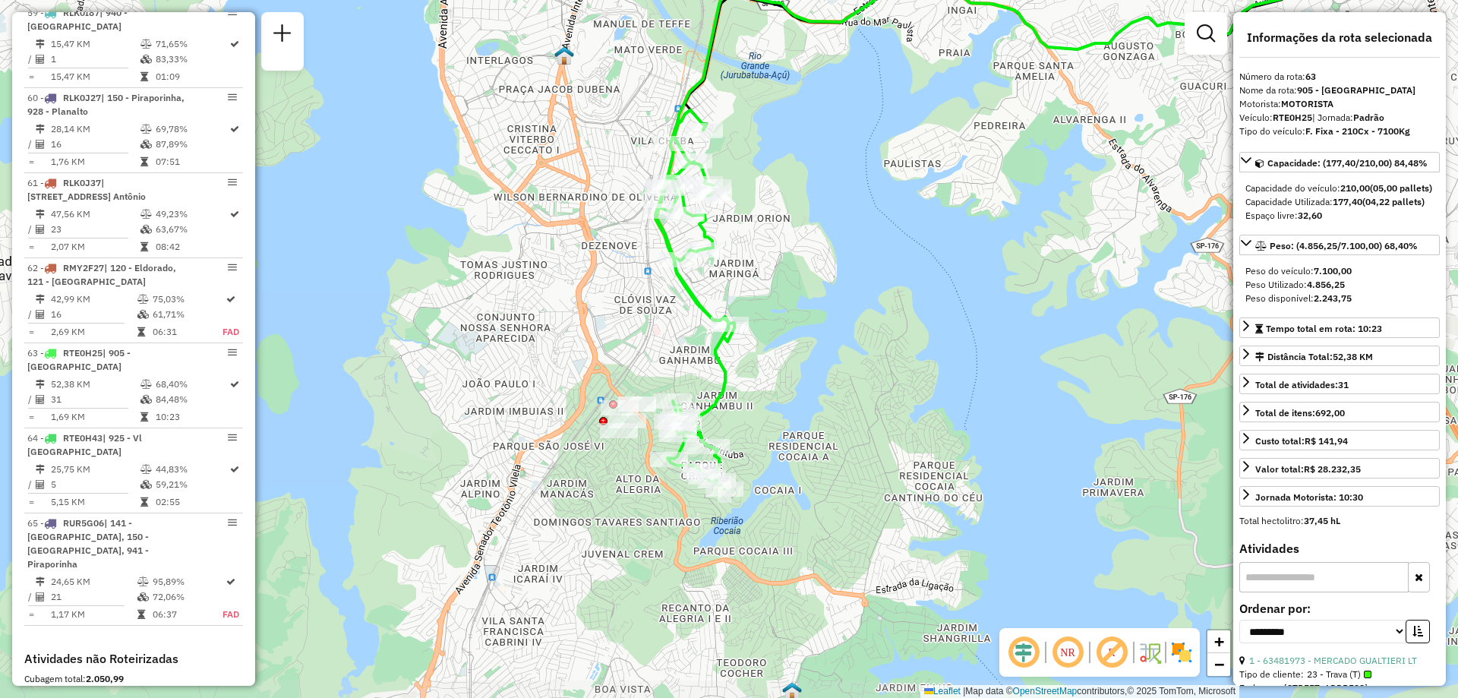
drag, startPoint x: 469, startPoint y: 474, endPoint x: 884, endPoint y: 302, distance: 449.9
click at [884, 302] on div "Janela de atendimento Grade de atendimento Capacidade Transportadoras Veículos …" at bounding box center [729, 349] width 1458 height 698
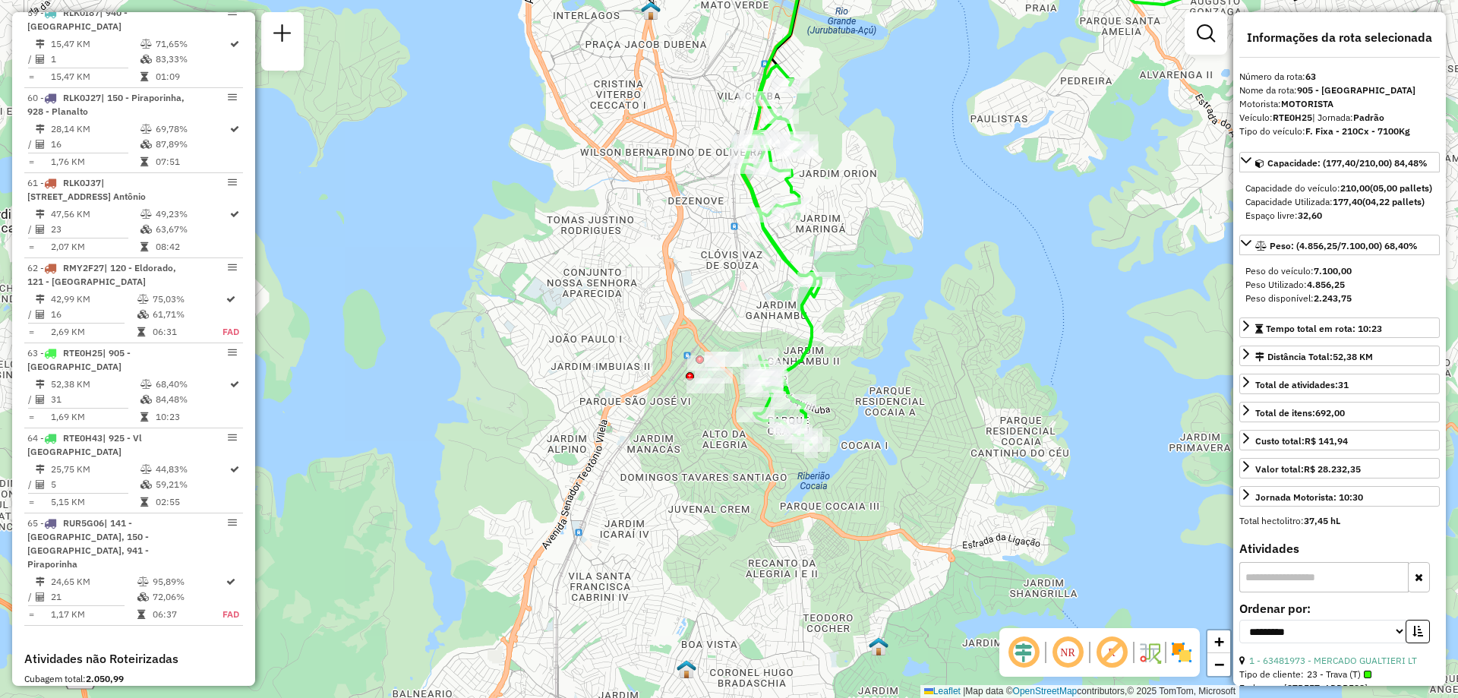
drag, startPoint x: 815, startPoint y: 451, endPoint x: 900, endPoint y: 407, distance: 95.8
click at [900, 407] on div "Janela de atendimento Grade de atendimento Capacidade Transportadoras Veículos …" at bounding box center [729, 349] width 1458 height 698
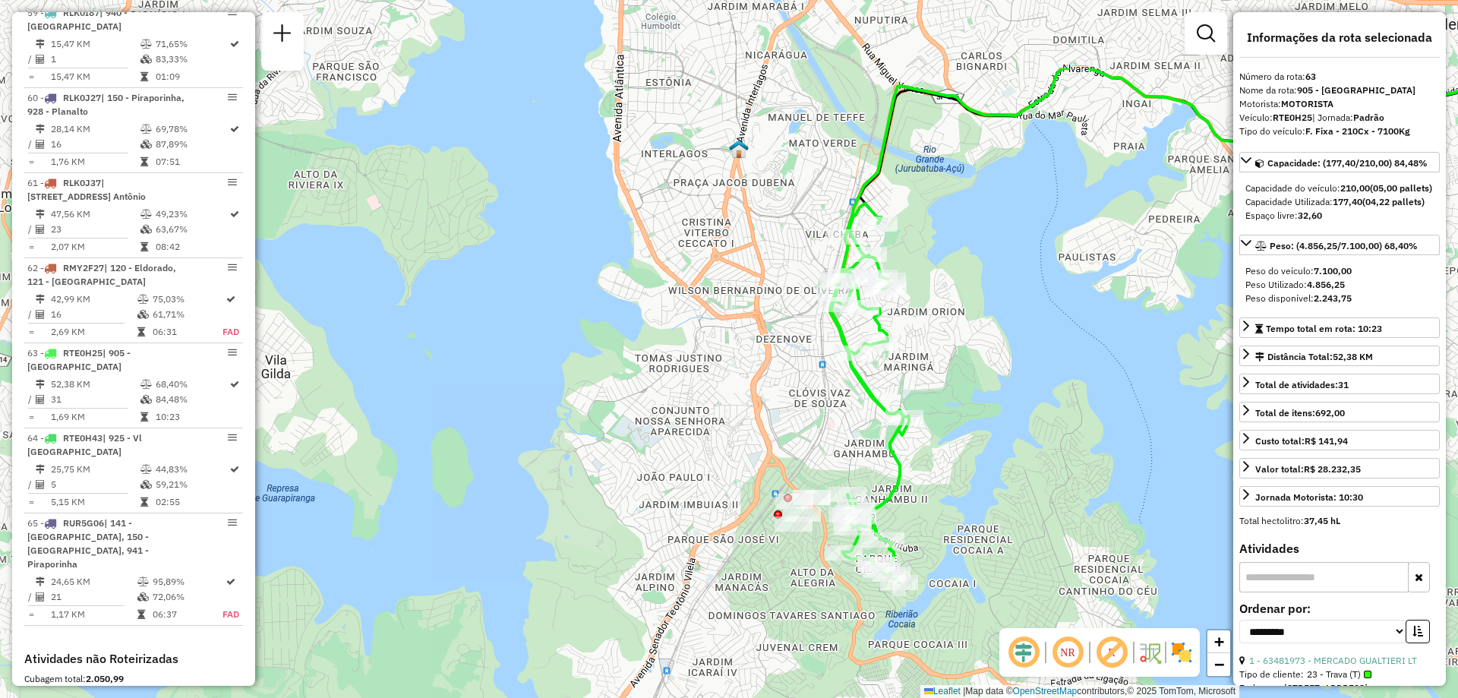
drag, startPoint x: 736, startPoint y: 276, endPoint x: 824, endPoint y: 414, distance: 163.9
click at [824, 414] on div "Janela de atendimento Grade de atendimento Capacidade Transportadoras Veículos …" at bounding box center [729, 349] width 1458 height 698
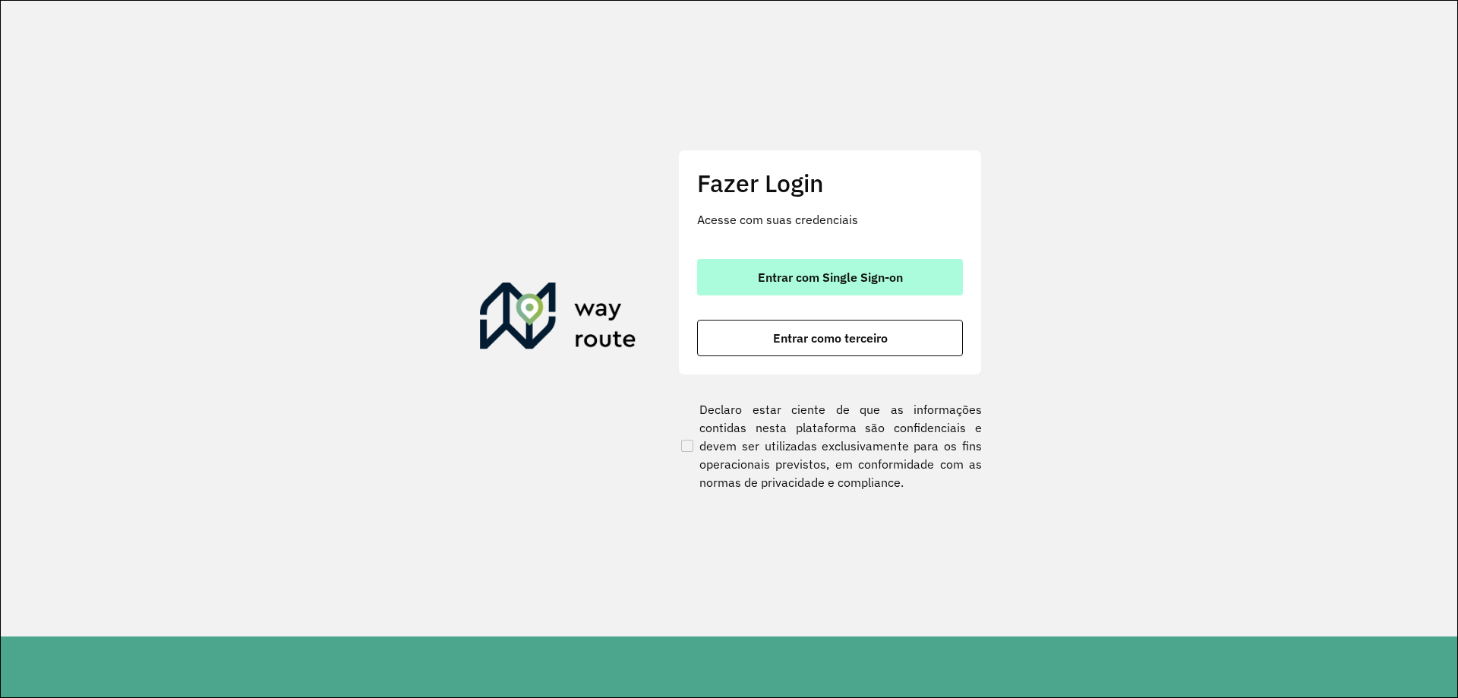
click at [801, 275] on span "Entrar com Single Sign-on" at bounding box center [830, 277] width 145 height 12
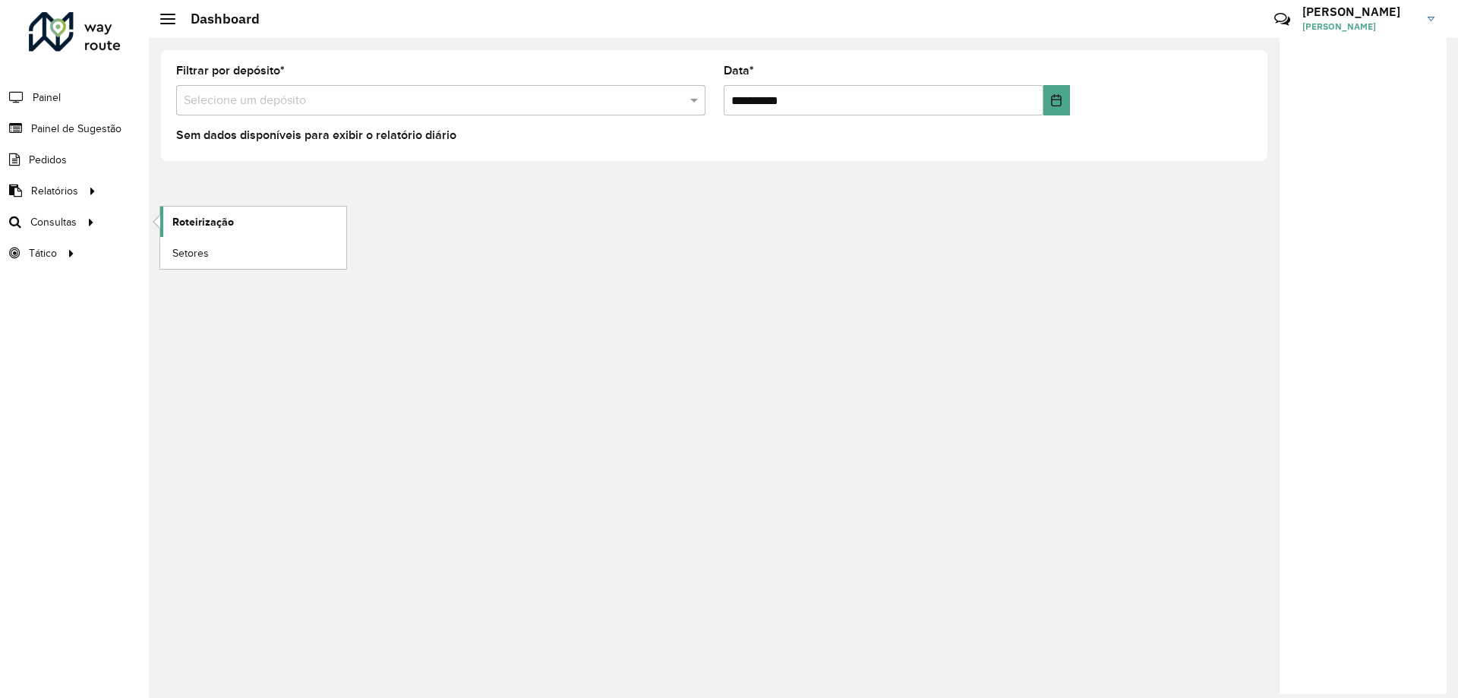
click at [253, 221] on link "Roteirização" at bounding box center [253, 222] width 186 height 30
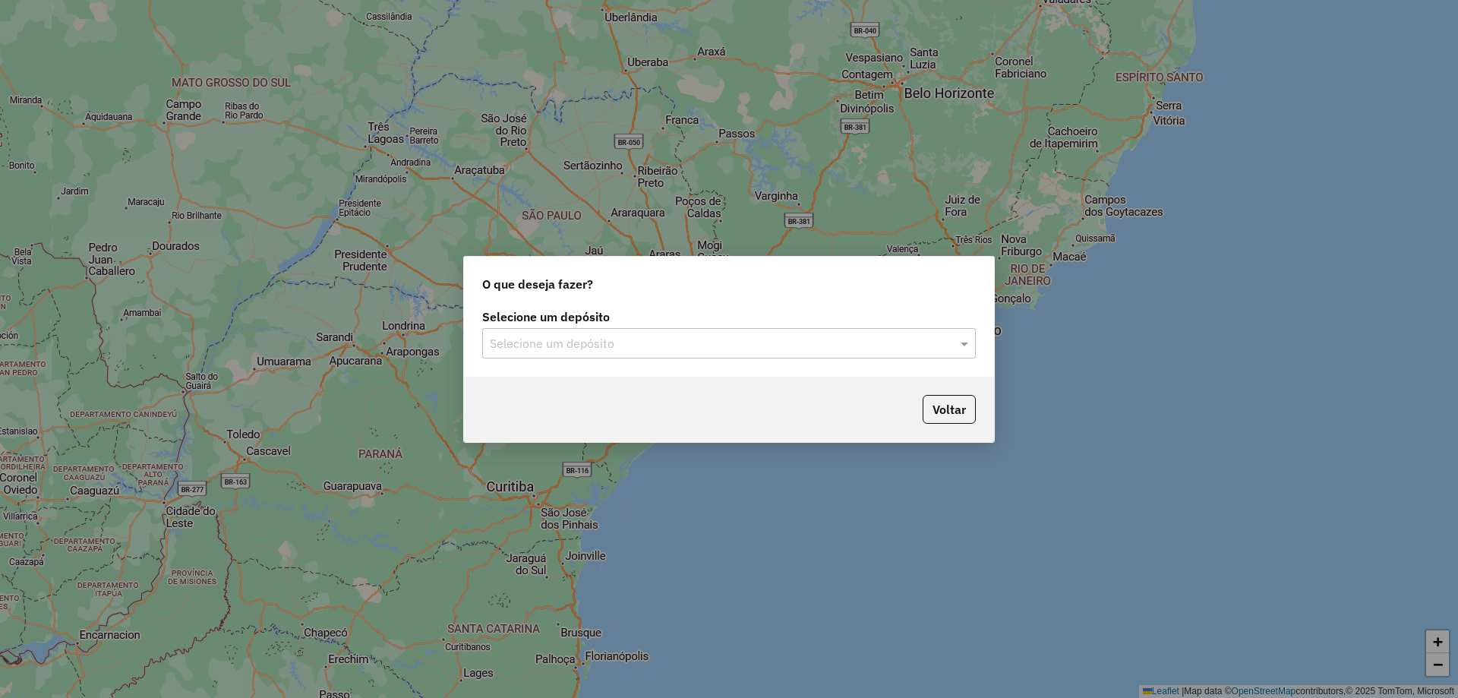
click at [594, 342] on input "text" at bounding box center [714, 344] width 448 height 18
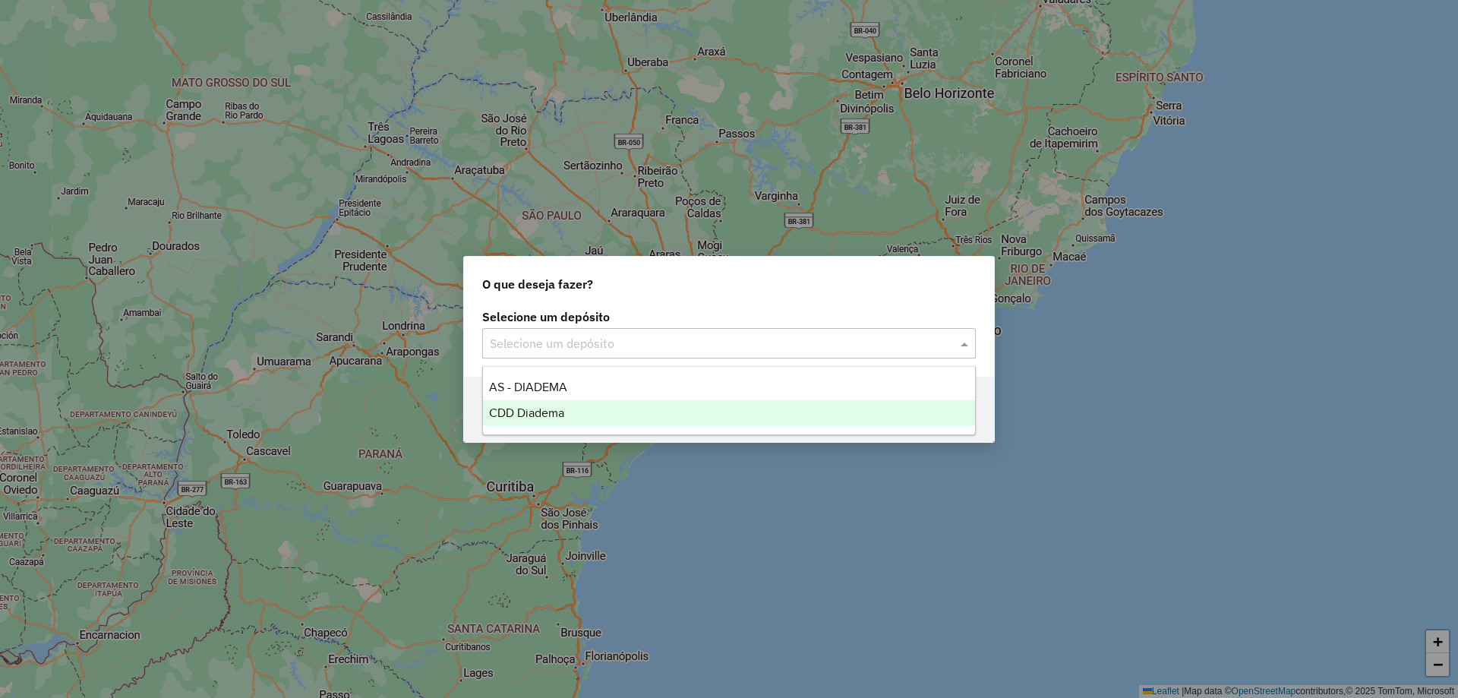
click at [548, 414] on span "CDD Diadema" at bounding box center [526, 412] width 75 height 13
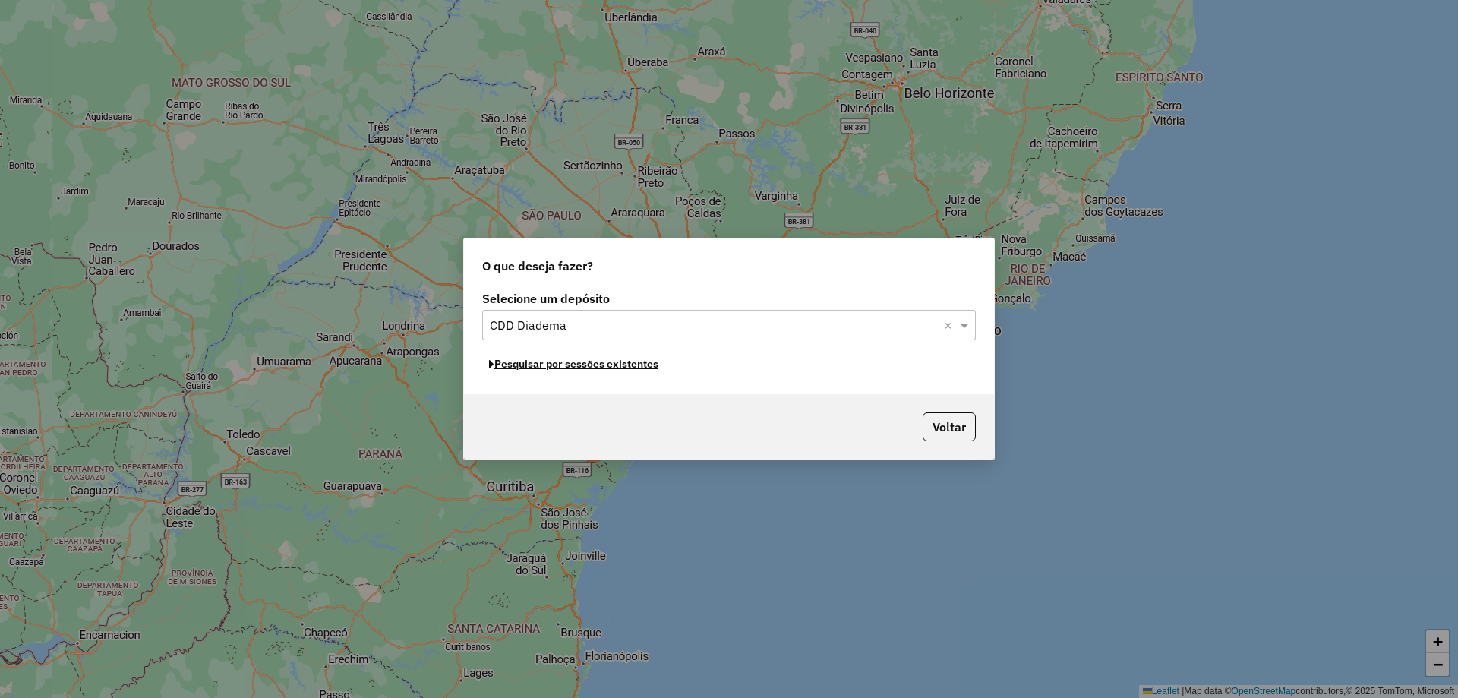
click at [589, 368] on button "Pesquisar por sessões existentes" at bounding box center [573, 364] width 183 height 24
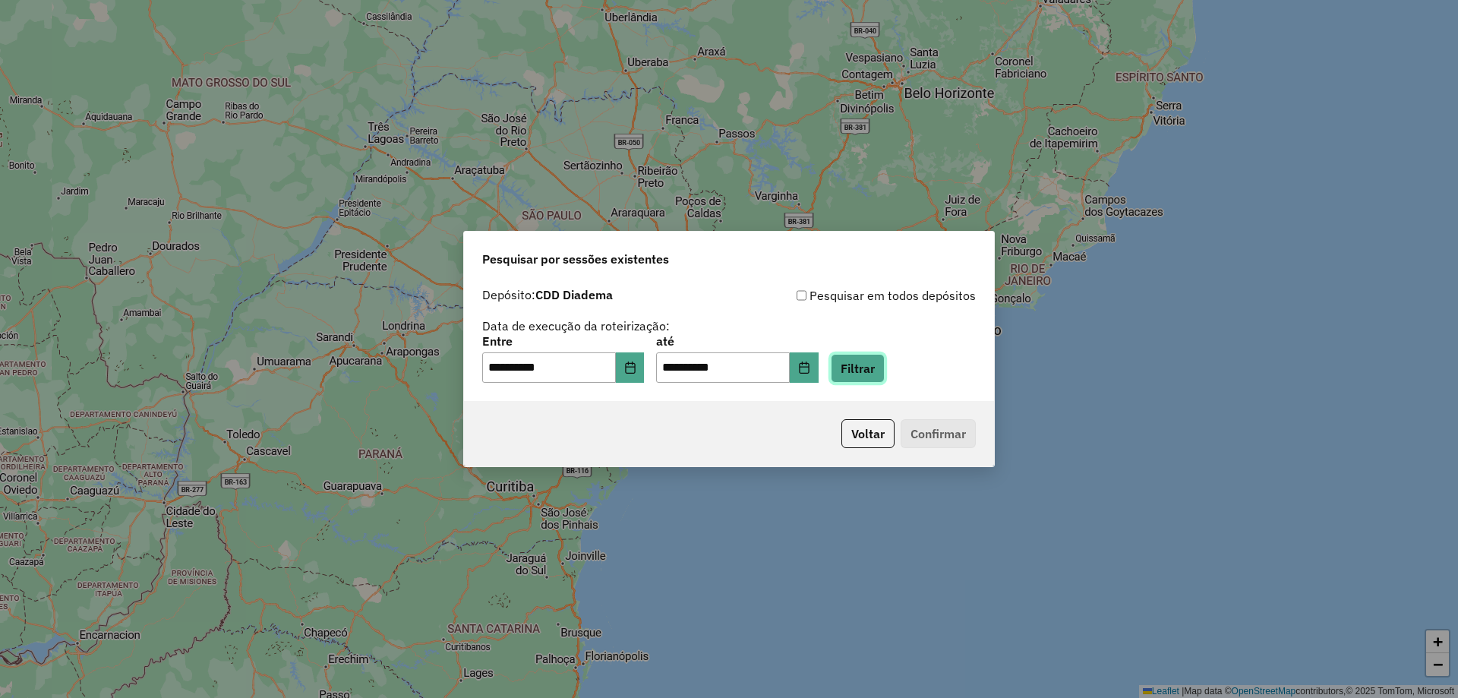
click at [885, 374] on button "Filtrar" at bounding box center [858, 368] width 54 height 29
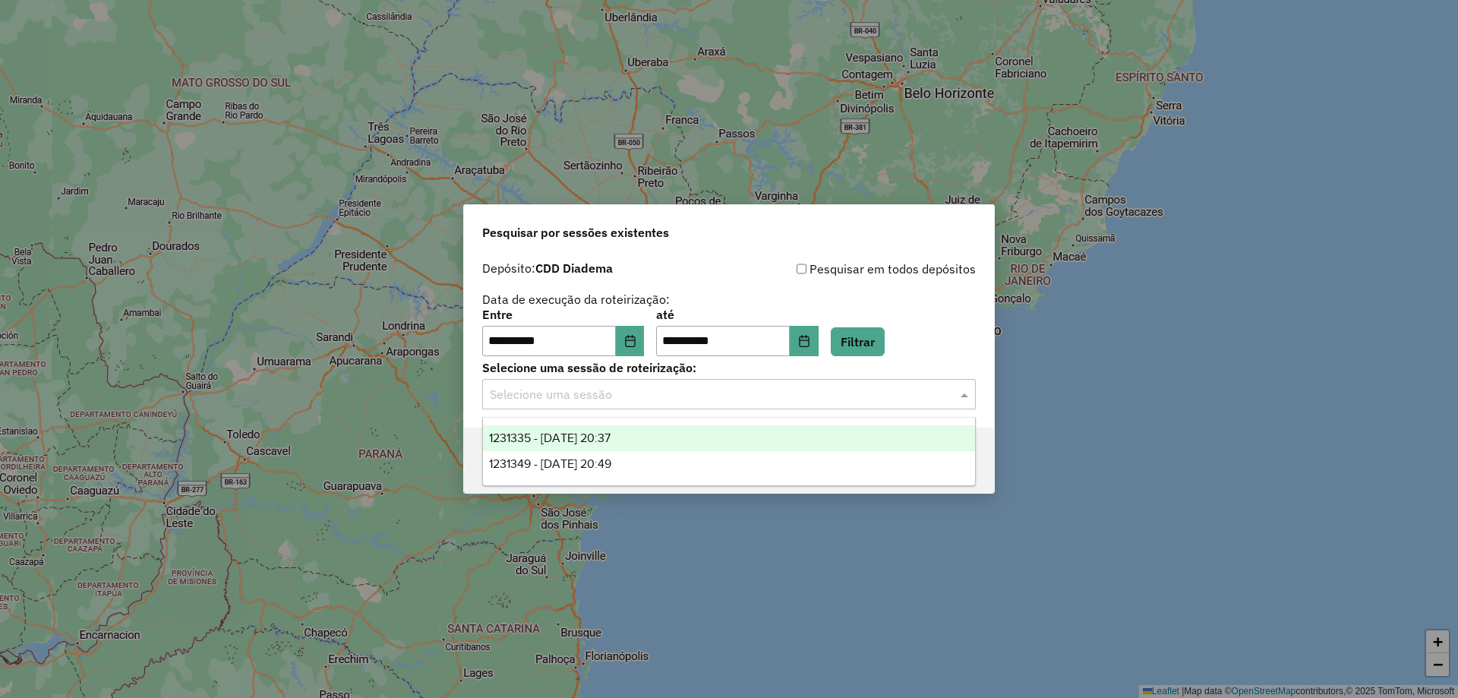
click at [672, 397] on input "text" at bounding box center [714, 395] width 448 height 18
click at [611, 438] on span "1231335 - 19/08/2025 20:37" at bounding box center [550, 437] width 122 height 13
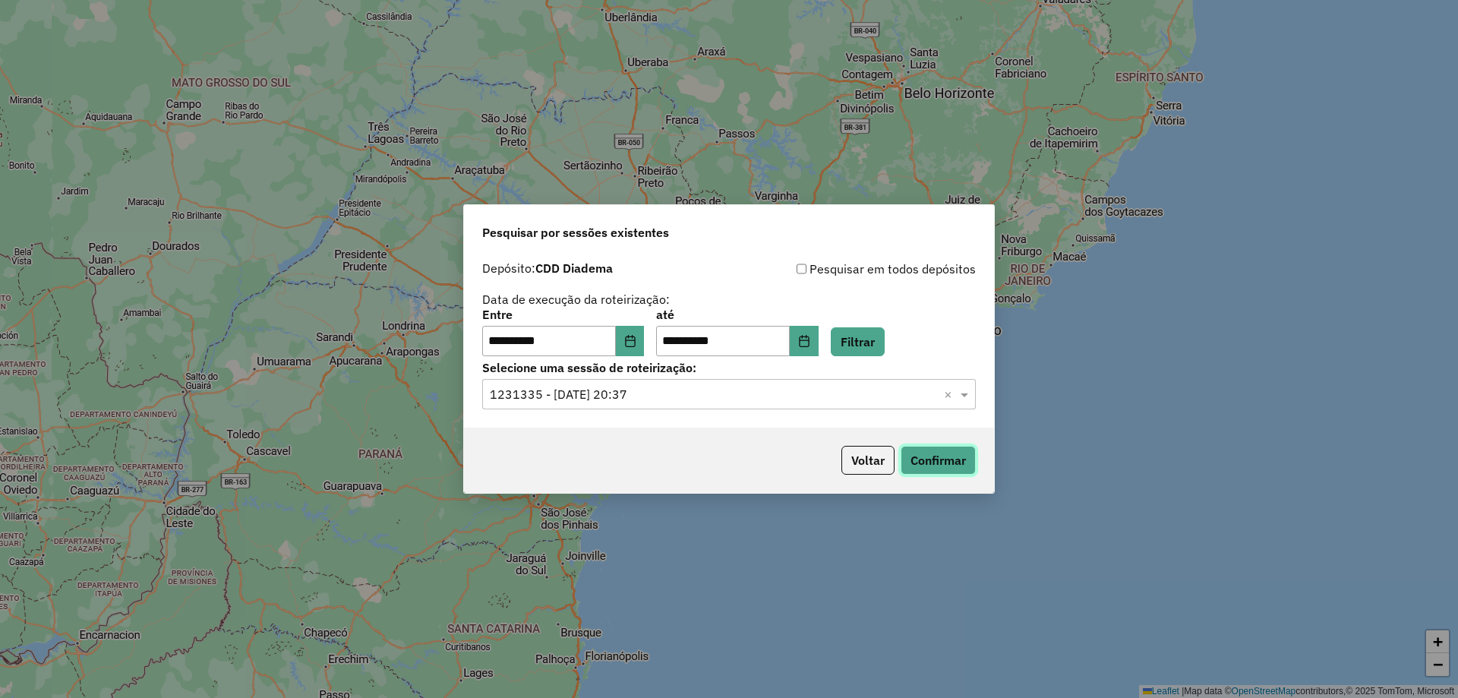
click at [936, 450] on button "Confirmar" at bounding box center [938, 460] width 75 height 29
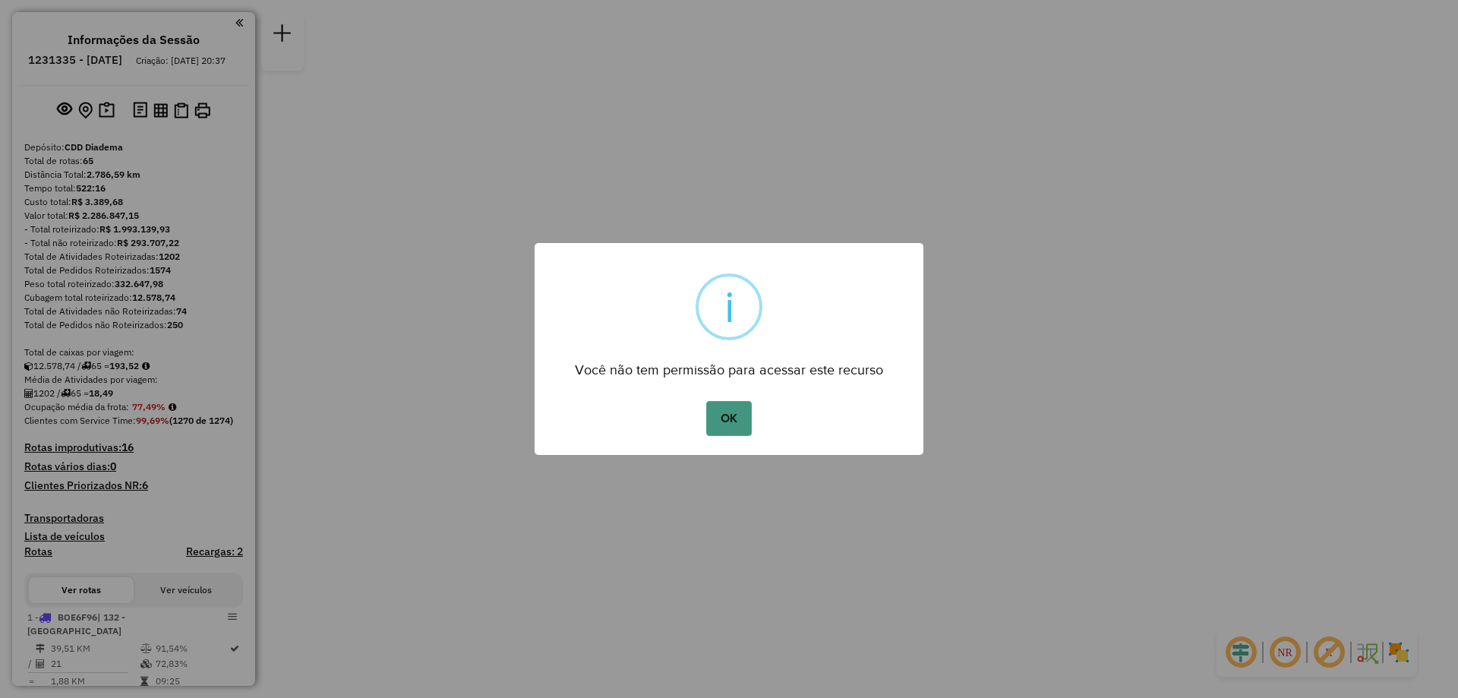
click at [744, 416] on button "OK" at bounding box center [728, 418] width 45 height 35
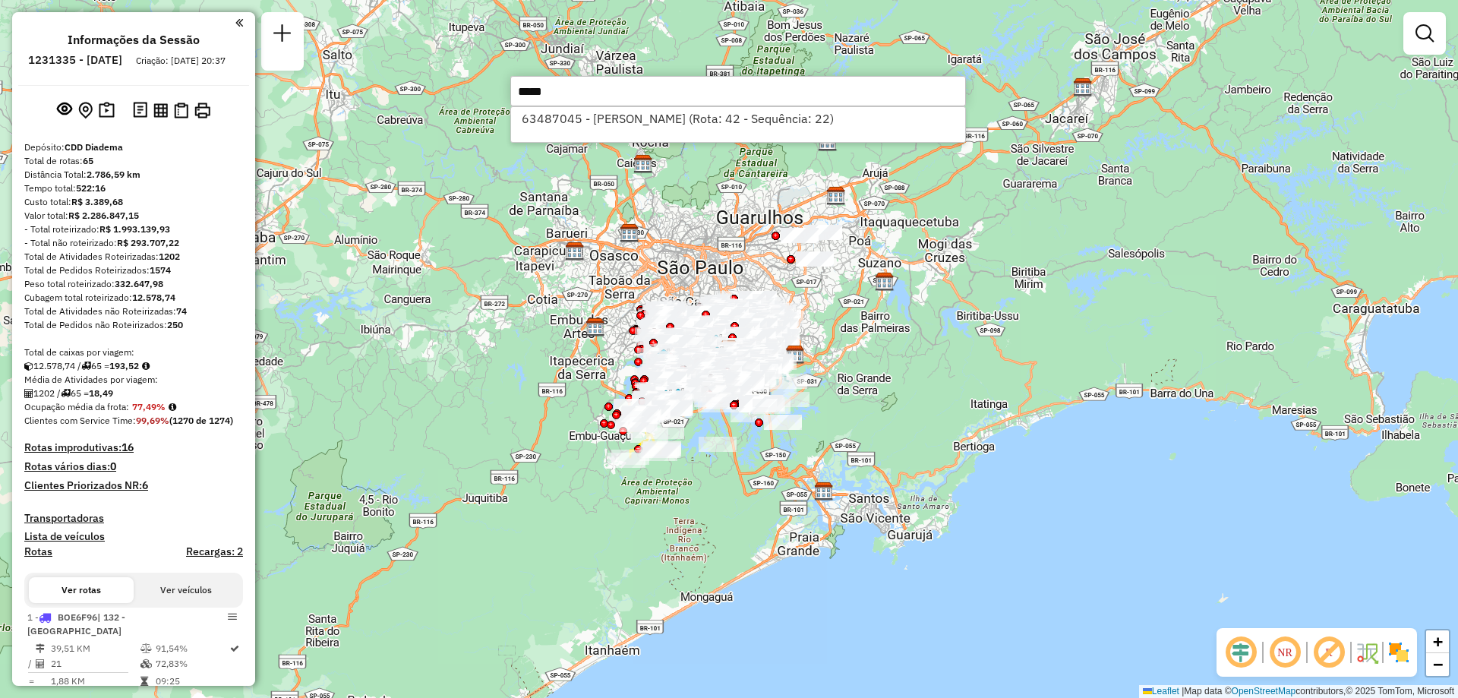
type input "*****"
click at [630, 132] on div "63487045 - SILAS RIBEIRO (Rota: 42 - Sequência: 22)" at bounding box center [738, 124] width 456 height 36
click at [631, 123] on li "63487045 - SILAS RIBEIRO (Rota: 42 - Sequência: 22)" at bounding box center [738, 118] width 454 height 23
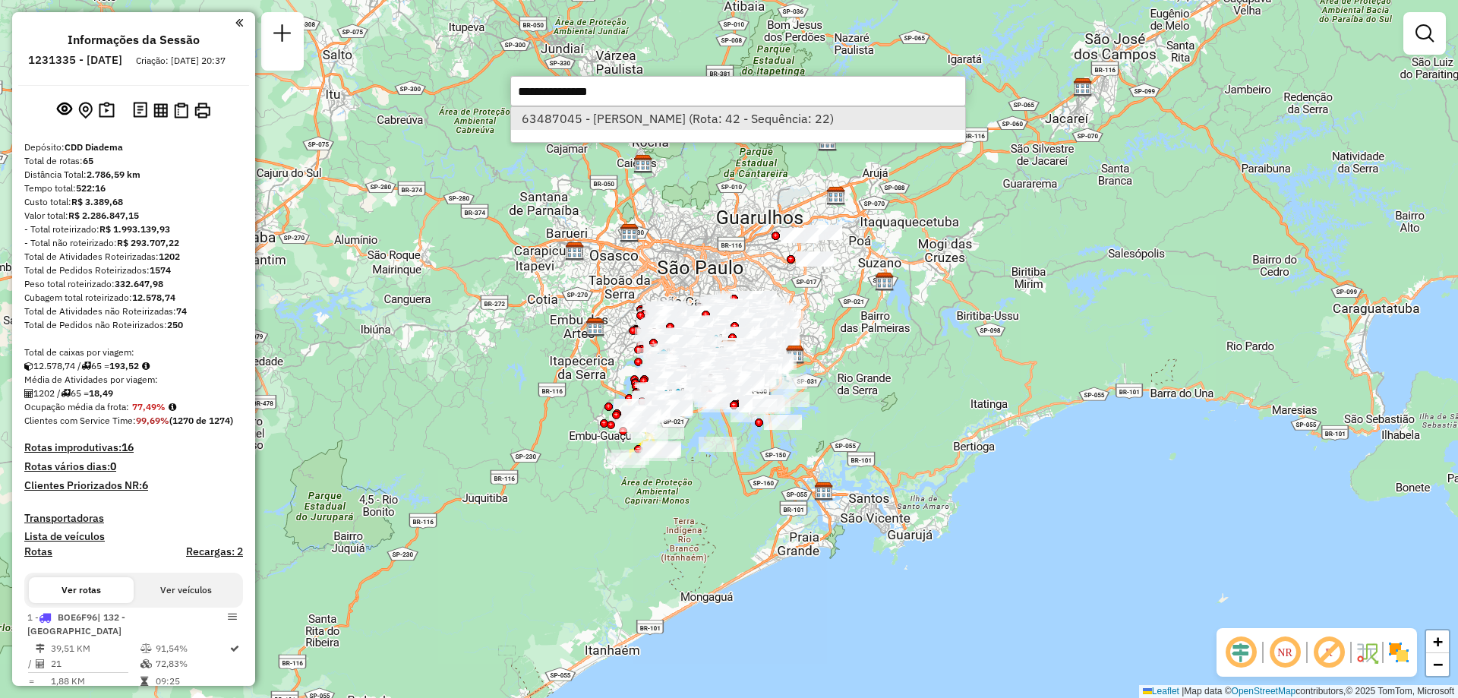
select select "**********"
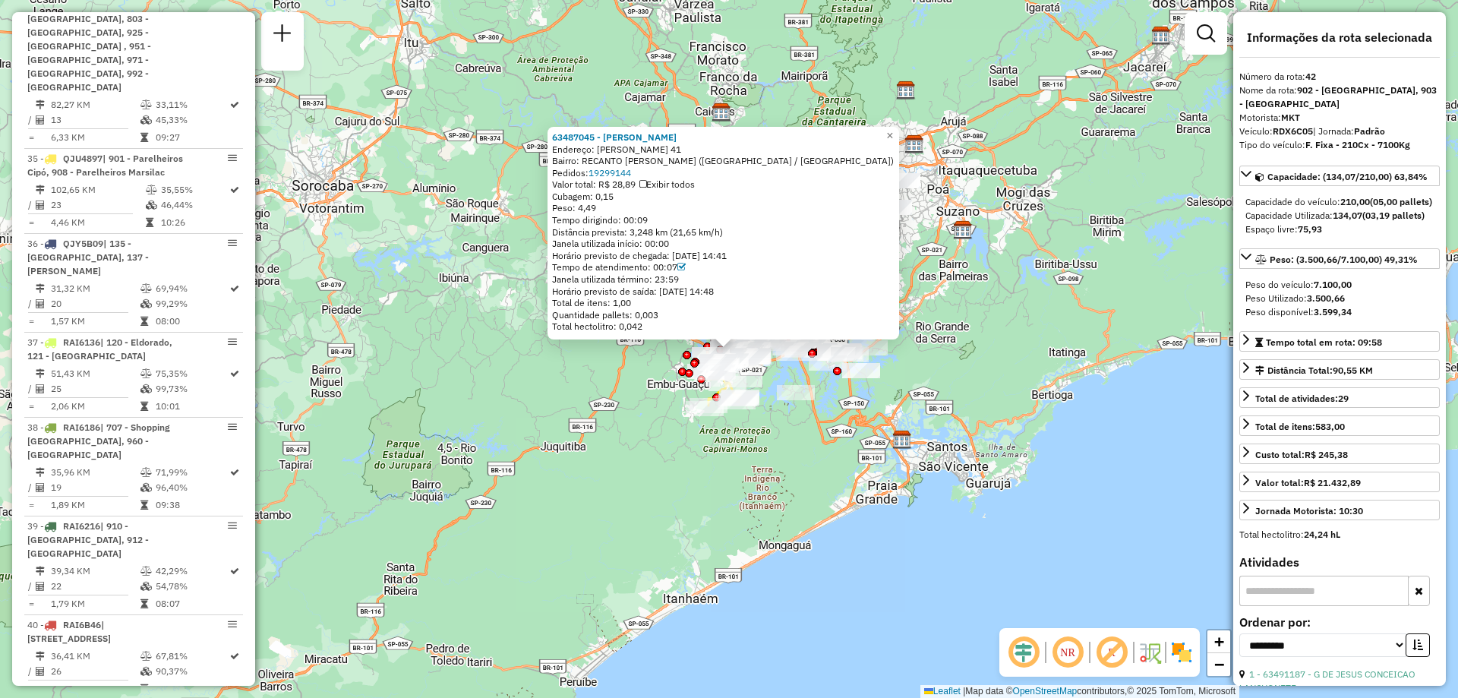
scroll to position [4343, 0]
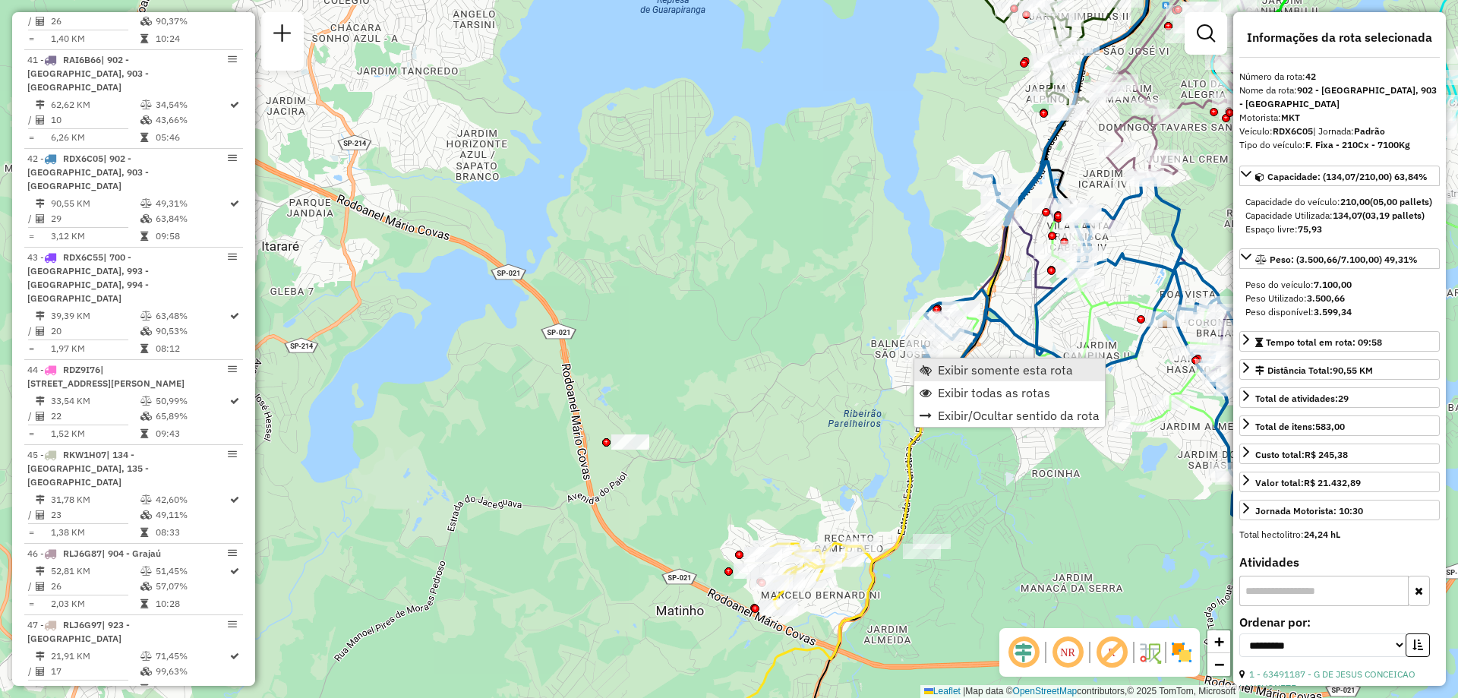
click at [964, 371] on span "Exibir somente esta rota" at bounding box center [1005, 370] width 135 height 12
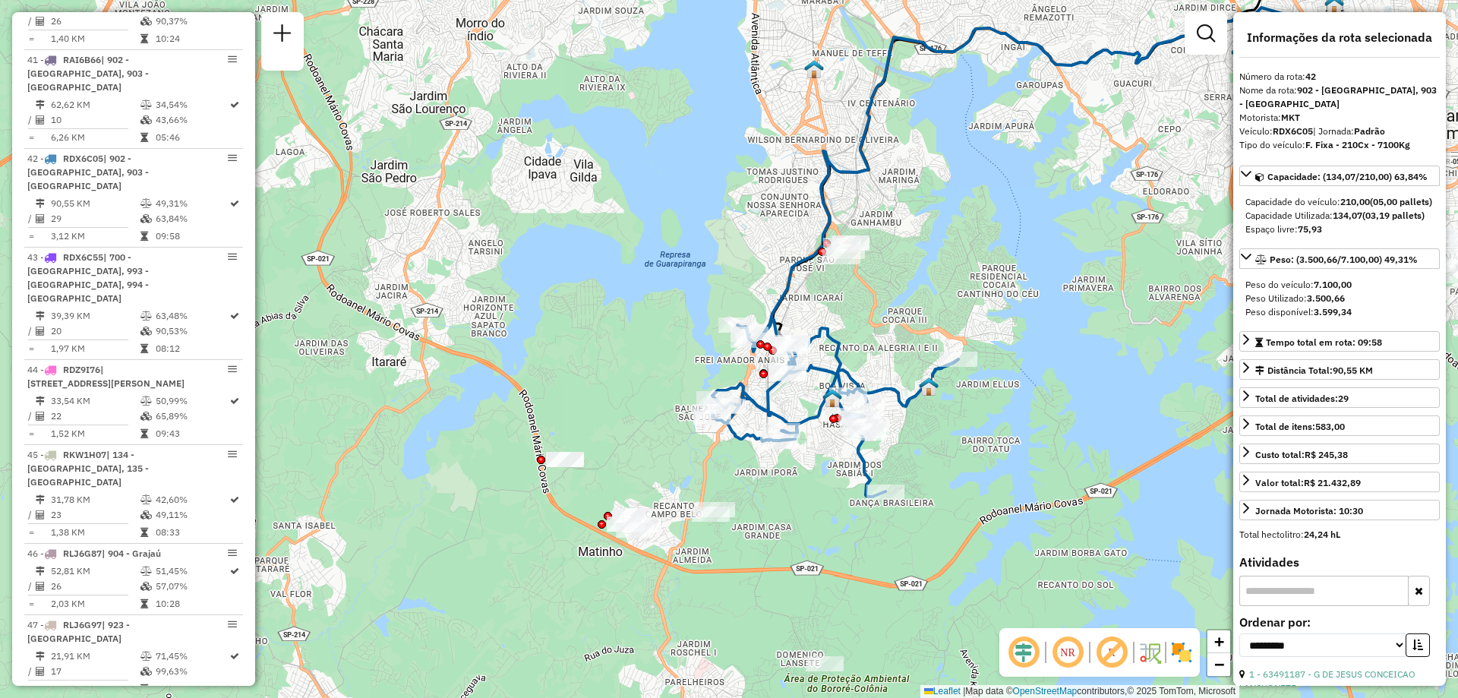
drag, startPoint x: 713, startPoint y: 513, endPoint x: 1014, endPoint y: 403, distance: 320.3
click at [1014, 403] on div "Janela de atendimento Grade de atendimento Capacidade Transportadoras Veículos …" at bounding box center [729, 349] width 1458 height 698
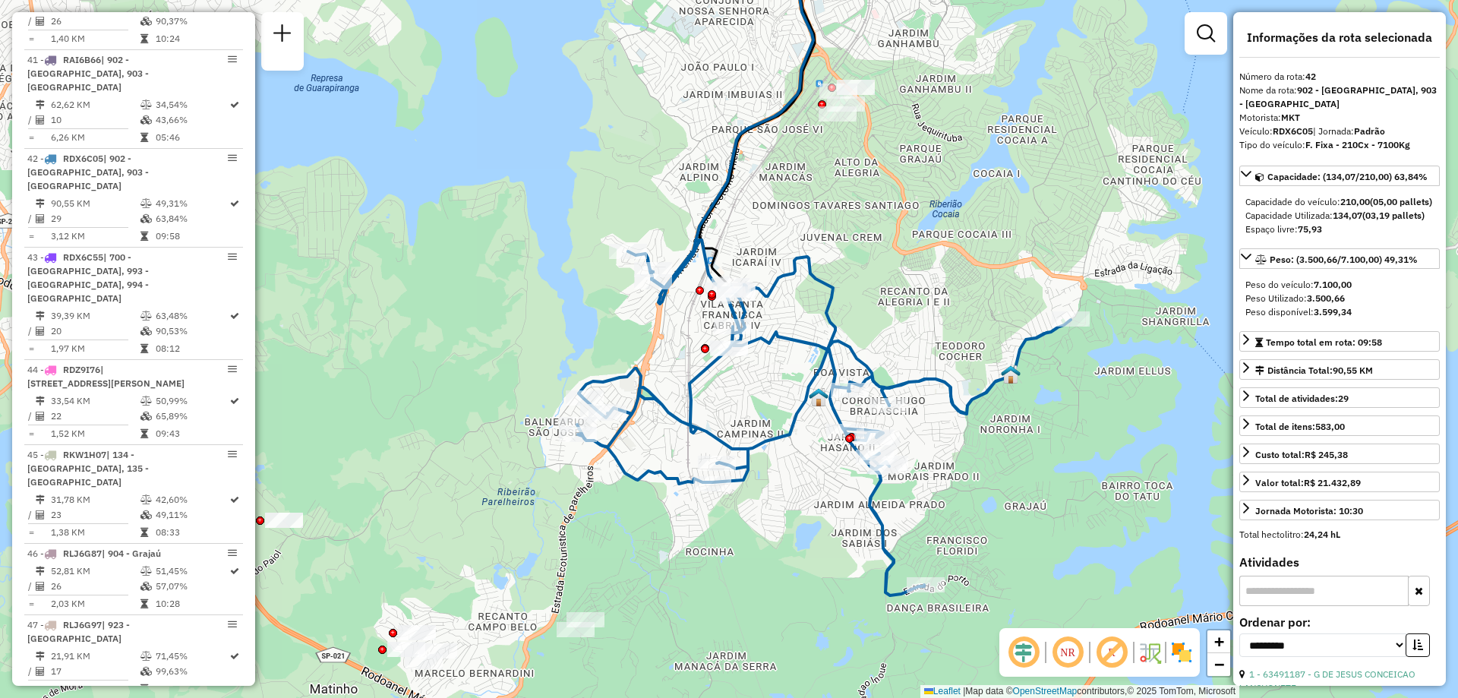
drag, startPoint x: 707, startPoint y: 605, endPoint x: 689, endPoint y: 592, distance: 22.8
click at [689, 592] on div "Janela de atendimento Grade de atendimento Capacidade Transportadoras Veículos …" at bounding box center [729, 349] width 1458 height 698
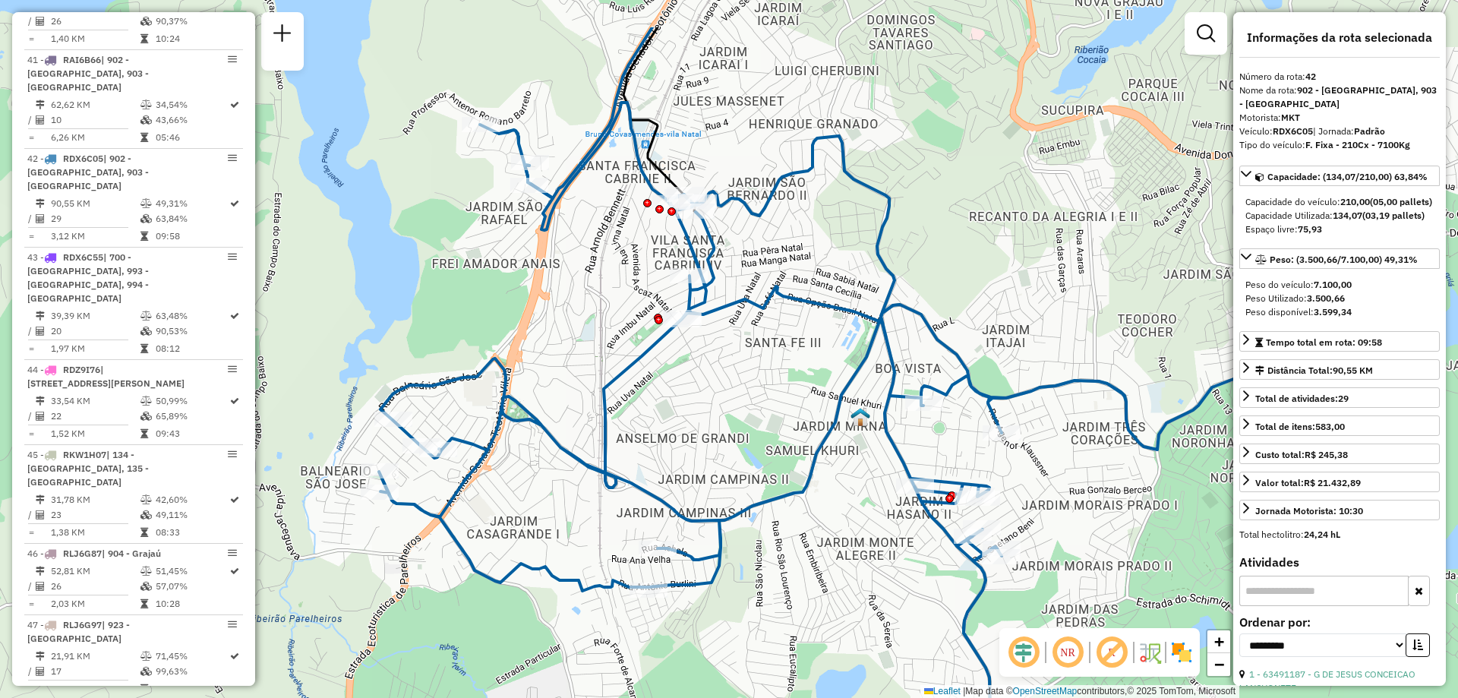
drag, startPoint x: 675, startPoint y: 330, endPoint x: 700, endPoint y: 427, distance: 100.6
click at [700, 427] on div "Janela de atendimento Grade de atendimento Capacidade Transportadoras Veículos …" at bounding box center [729, 349] width 1458 height 698
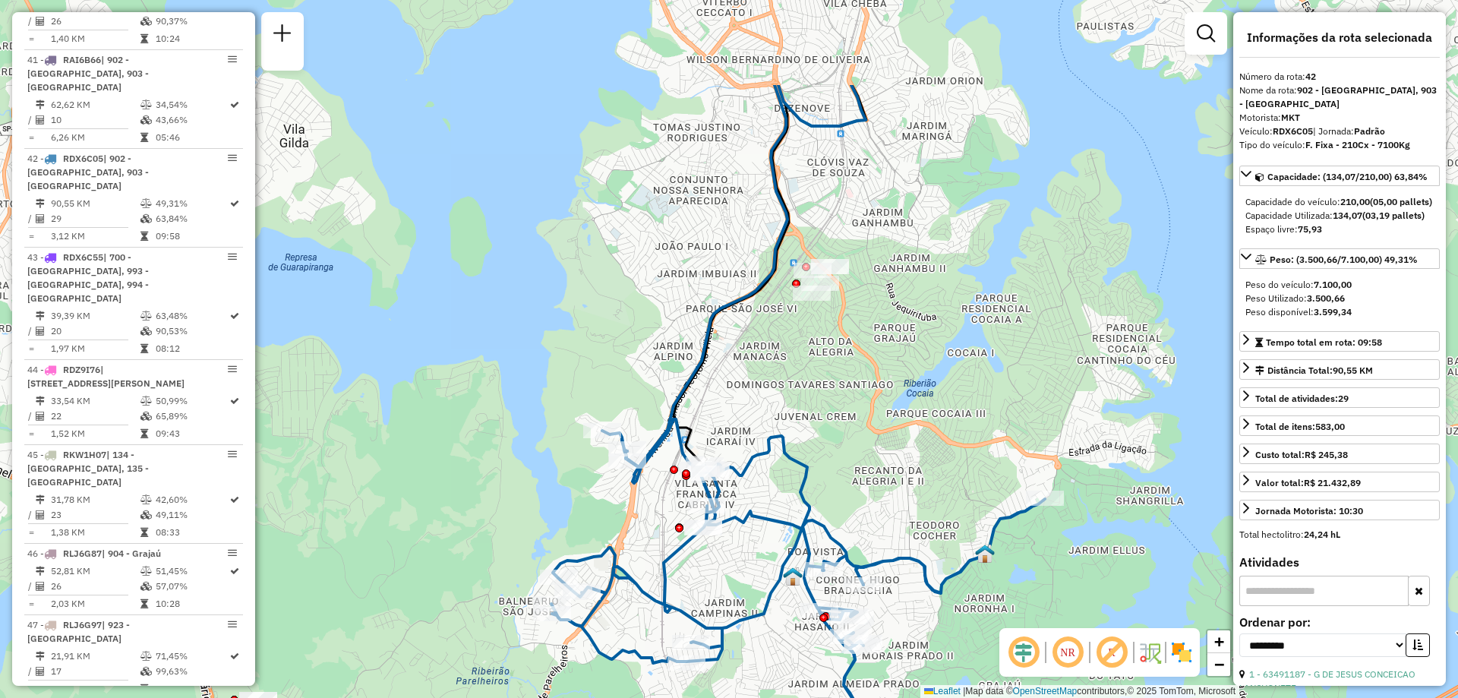
drag, startPoint x: 906, startPoint y: 461, endPoint x: 997, endPoint y: 465, distance: 91.2
click at [918, 618] on div "Janela de atendimento Grade de atendimento Capacidade Transportadoras Veículos …" at bounding box center [729, 349] width 1458 height 698
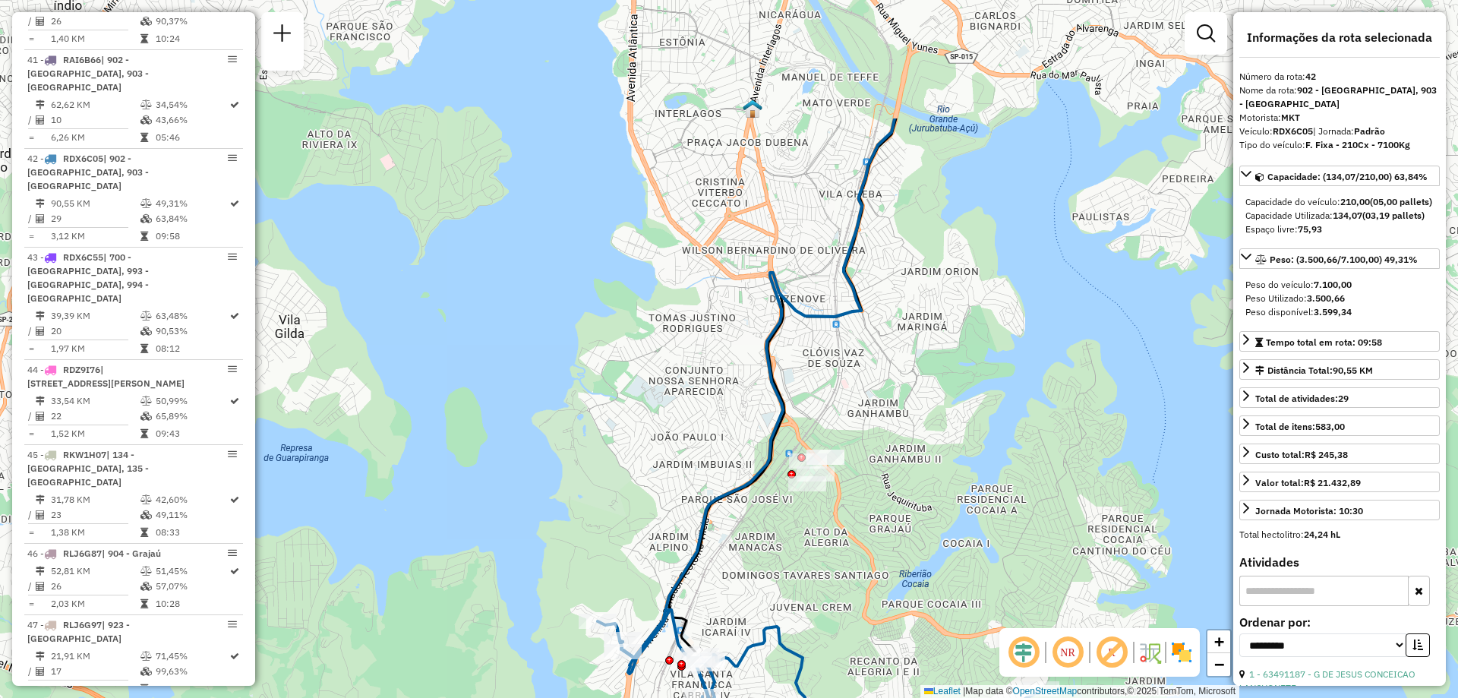
drag, startPoint x: 950, startPoint y: 246, endPoint x: 945, endPoint y: 434, distance: 188.5
click at [945, 434] on div "Janela de atendimento Grade de atendimento Capacidade Transportadoras Veículos …" at bounding box center [729, 349] width 1458 height 698
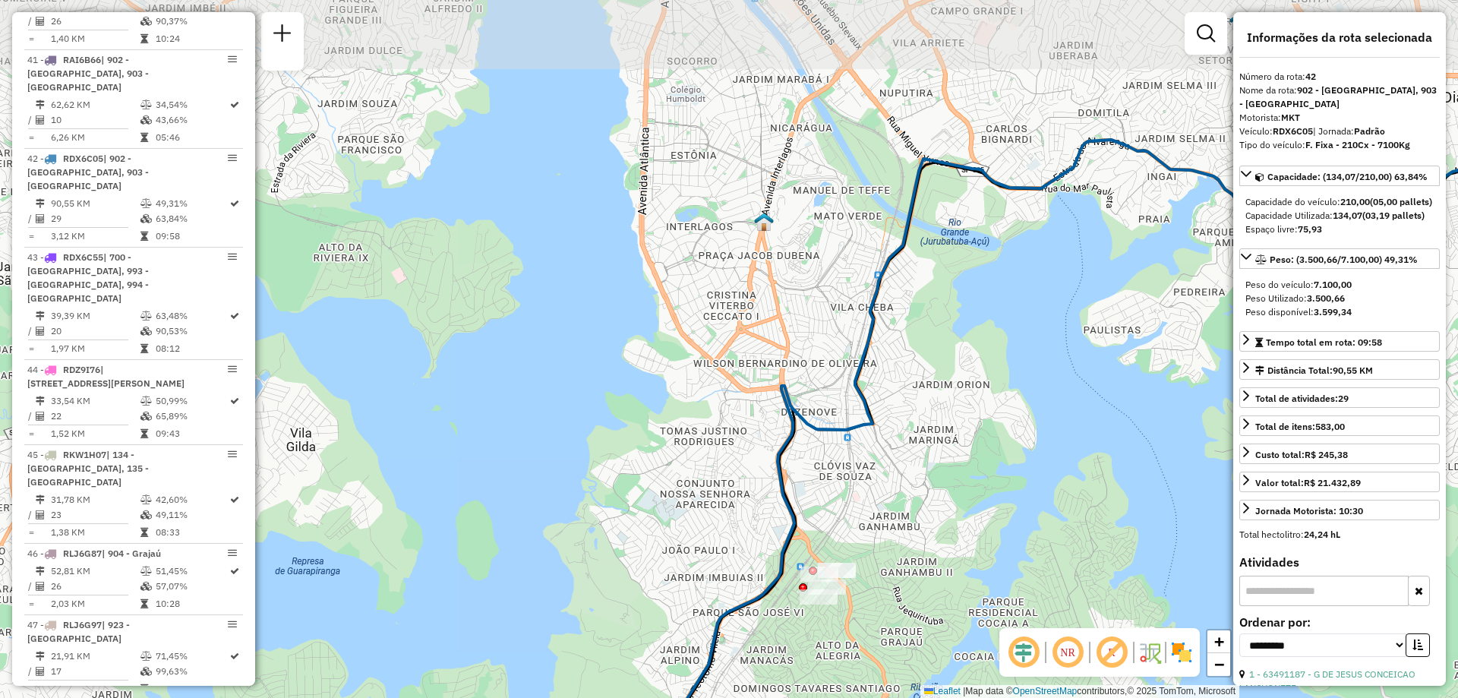
drag, startPoint x: 889, startPoint y: 256, endPoint x: 902, endPoint y: 369, distance: 113.8
click at [902, 369] on div "Janela de atendimento Grade de atendimento Capacidade Transportadoras Veículos …" at bounding box center [729, 349] width 1458 height 698
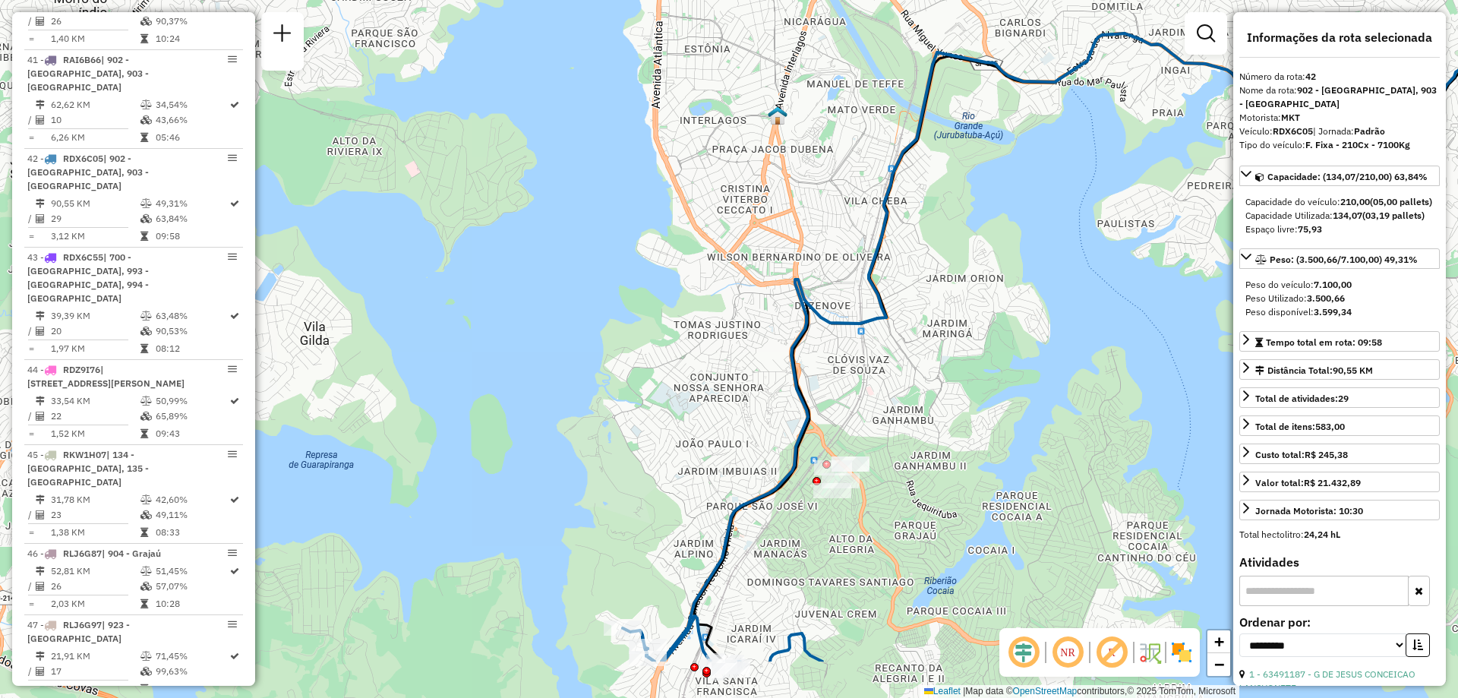
drag, startPoint x: 867, startPoint y: 479, endPoint x: 880, endPoint y: 368, distance: 111.7
click at [880, 370] on div "Janela de atendimento Grade de atendimento Capacidade Transportadoras Veículos …" at bounding box center [729, 349] width 1458 height 698
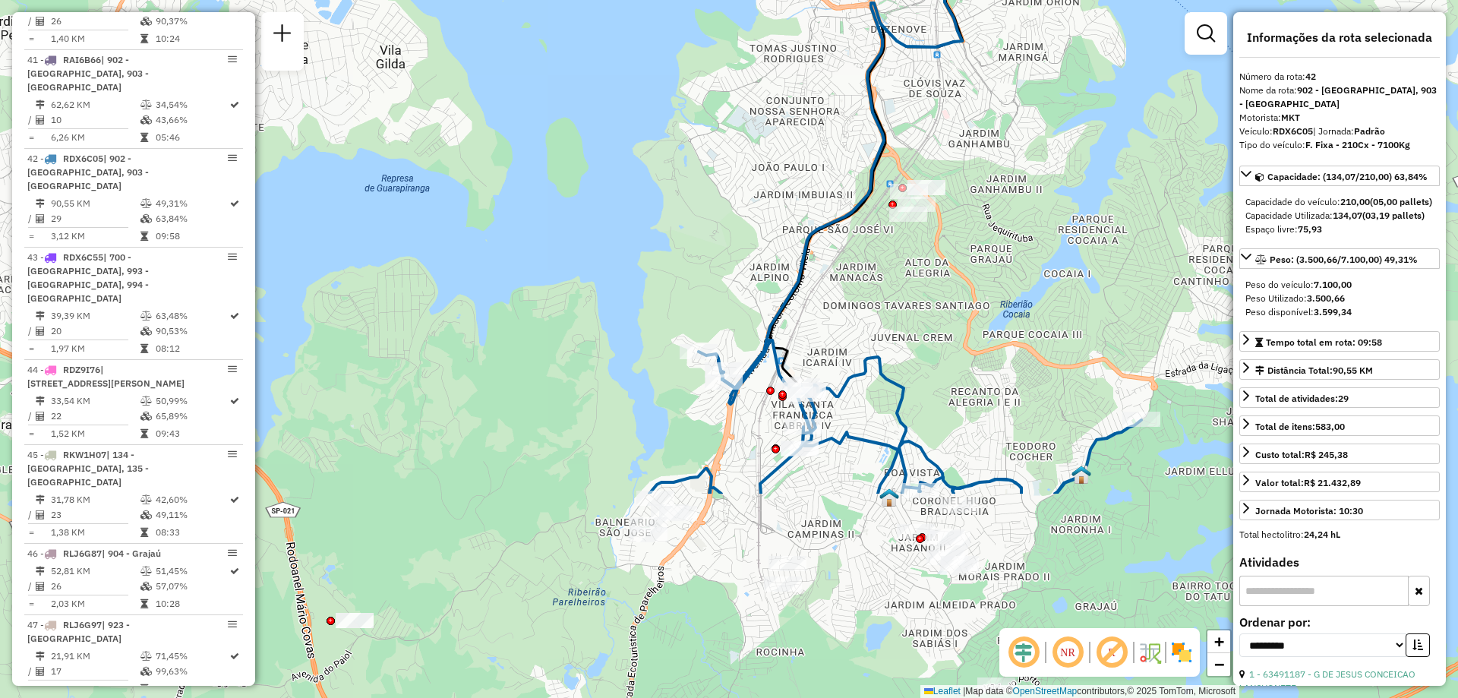
drag, startPoint x: 753, startPoint y: 400, endPoint x: 820, endPoint y: 168, distance: 241.3
click at [820, 168] on div "Janela de atendimento Grade de atendimento Capacidade Transportadoras Veículos …" at bounding box center [729, 349] width 1458 height 698
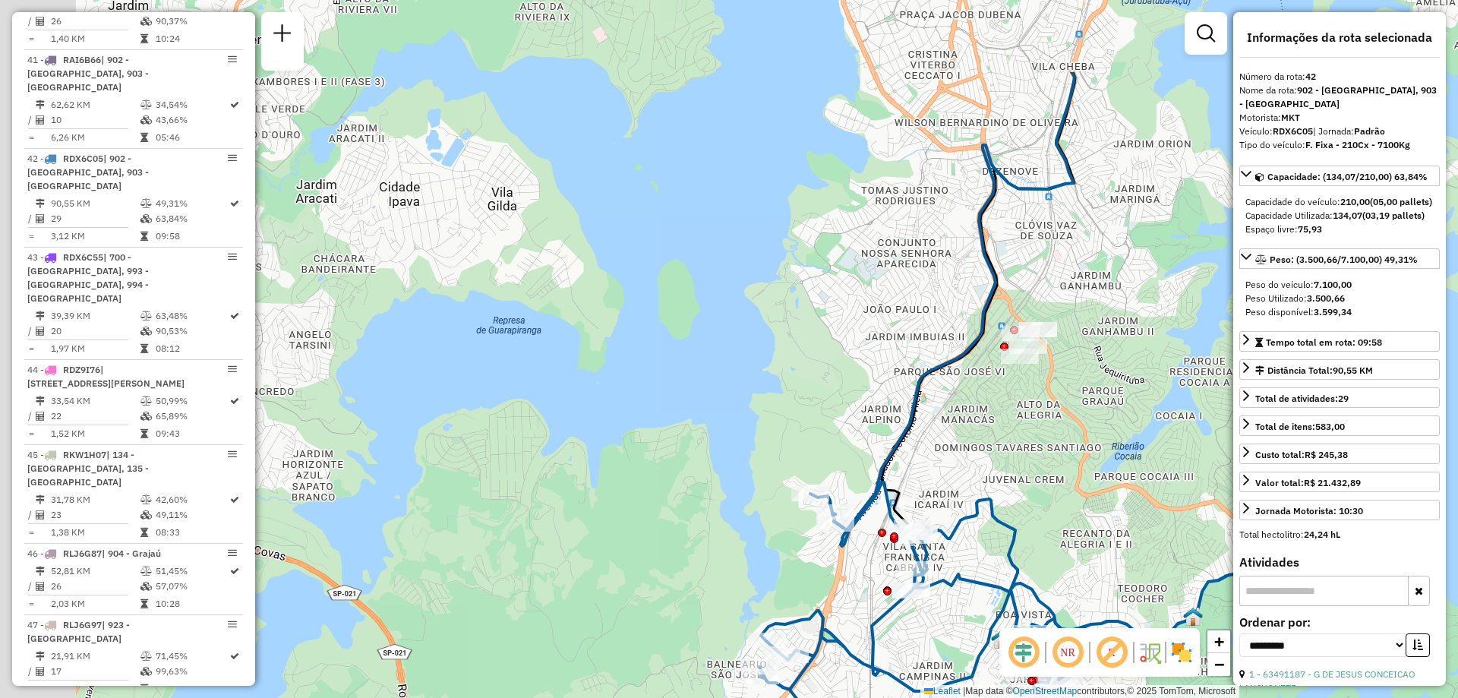
drag, startPoint x: 908, startPoint y: 273, endPoint x: 1020, endPoint y: 416, distance: 180.7
click at [1020, 416] on div "Janela de atendimento Grade de atendimento Capacidade Transportadoras Veículos …" at bounding box center [729, 349] width 1458 height 698
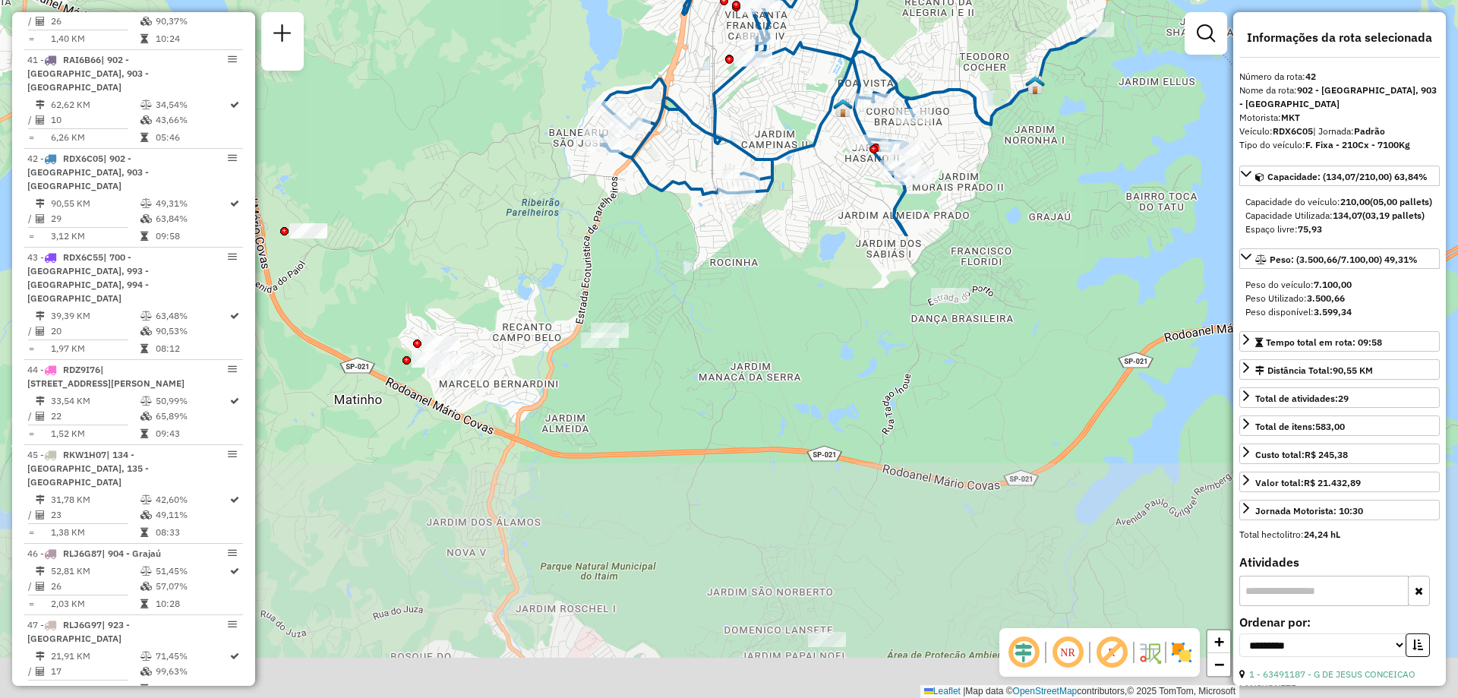
drag, startPoint x: 1101, startPoint y: 403, endPoint x: 953, endPoint y: -21, distance: 449.0
click at [953, 0] on html "Aguarde... Pop-up bloqueado! Seu navegador bloqueou automáticamente a abertura …" at bounding box center [729, 349] width 1458 height 698
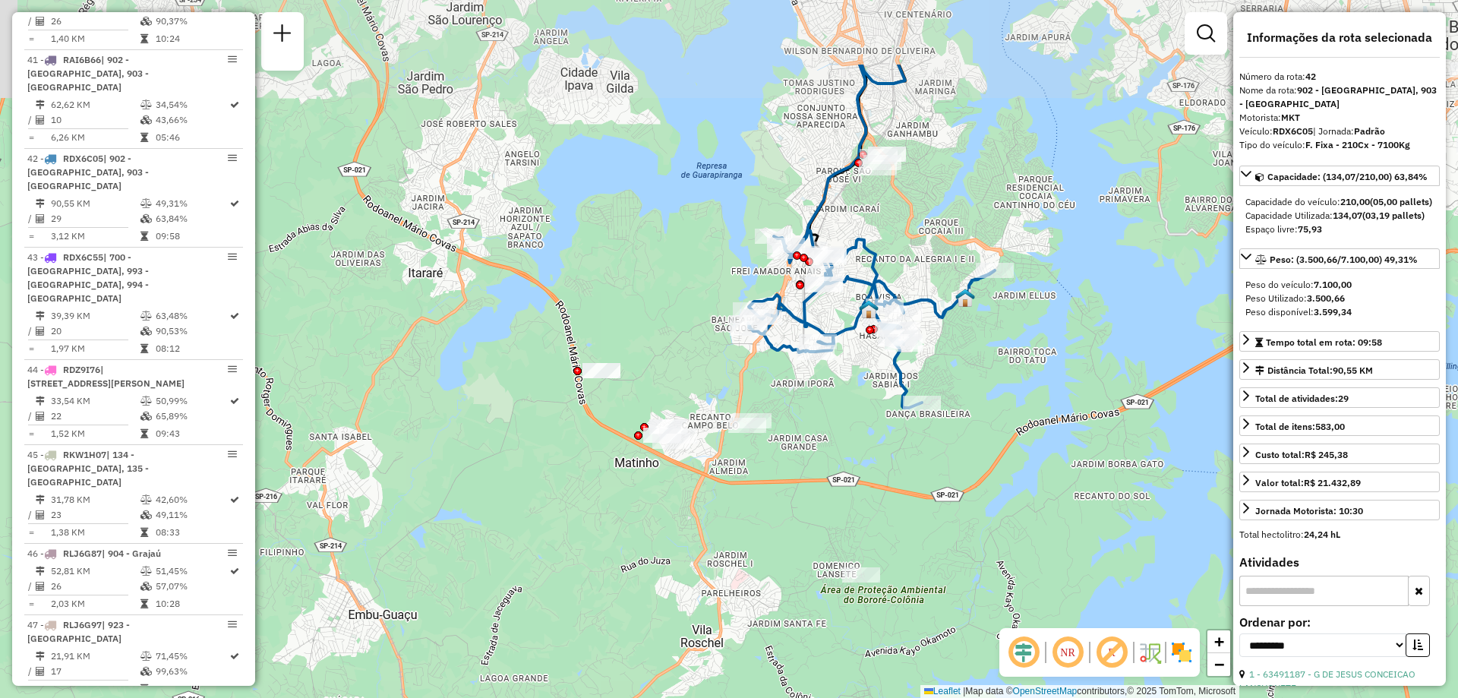
drag, startPoint x: 1028, startPoint y: 226, endPoint x: 994, endPoint y: 360, distance: 138.7
click at [994, 360] on div "Janela de atendimento Grade de atendimento Capacidade Transportadoras Veículos …" at bounding box center [729, 349] width 1458 height 698
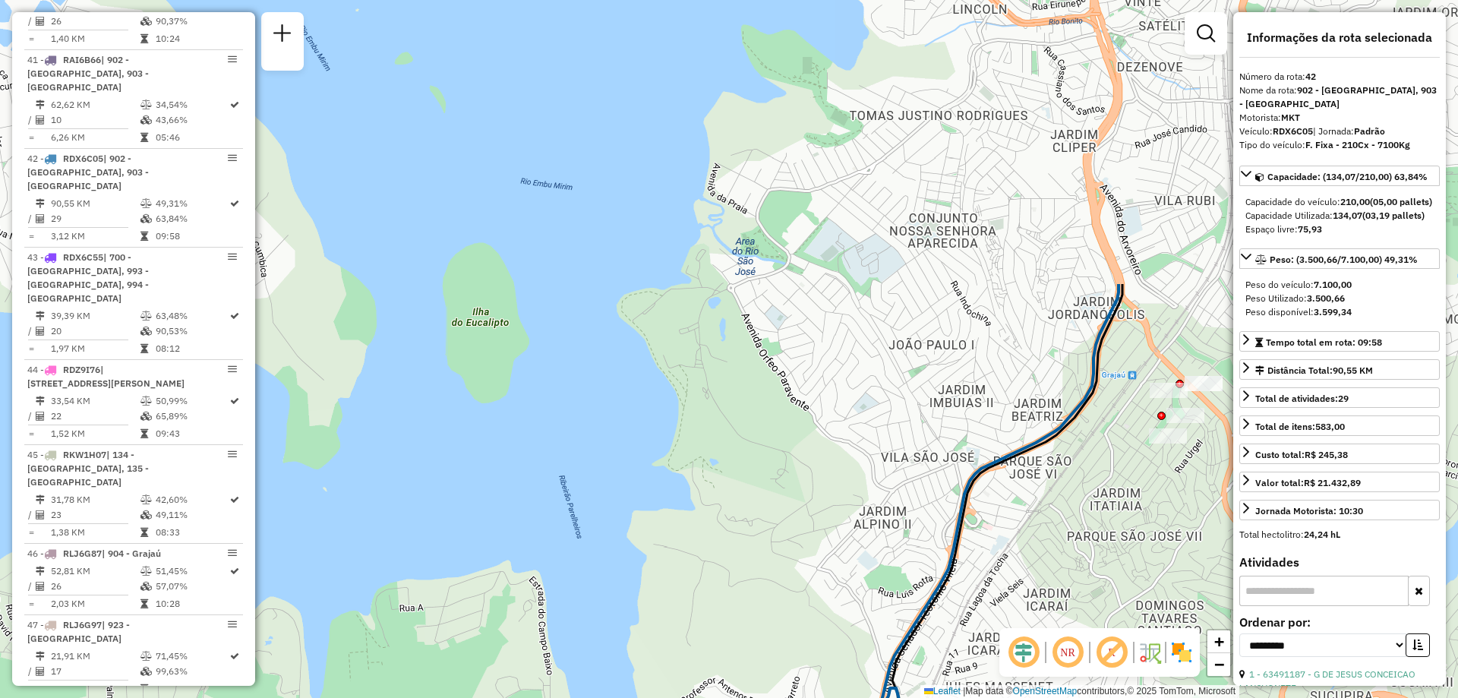
drag, startPoint x: 800, startPoint y: 118, endPoint x: 1077, endPoint y: 472, distance: 449.6
click at [1077, 472] on div "Janela de atendimento Grade de atendimento Capacidade Transportadoras Veículos …" at bounding box center [729, 349] width 1458 height 698
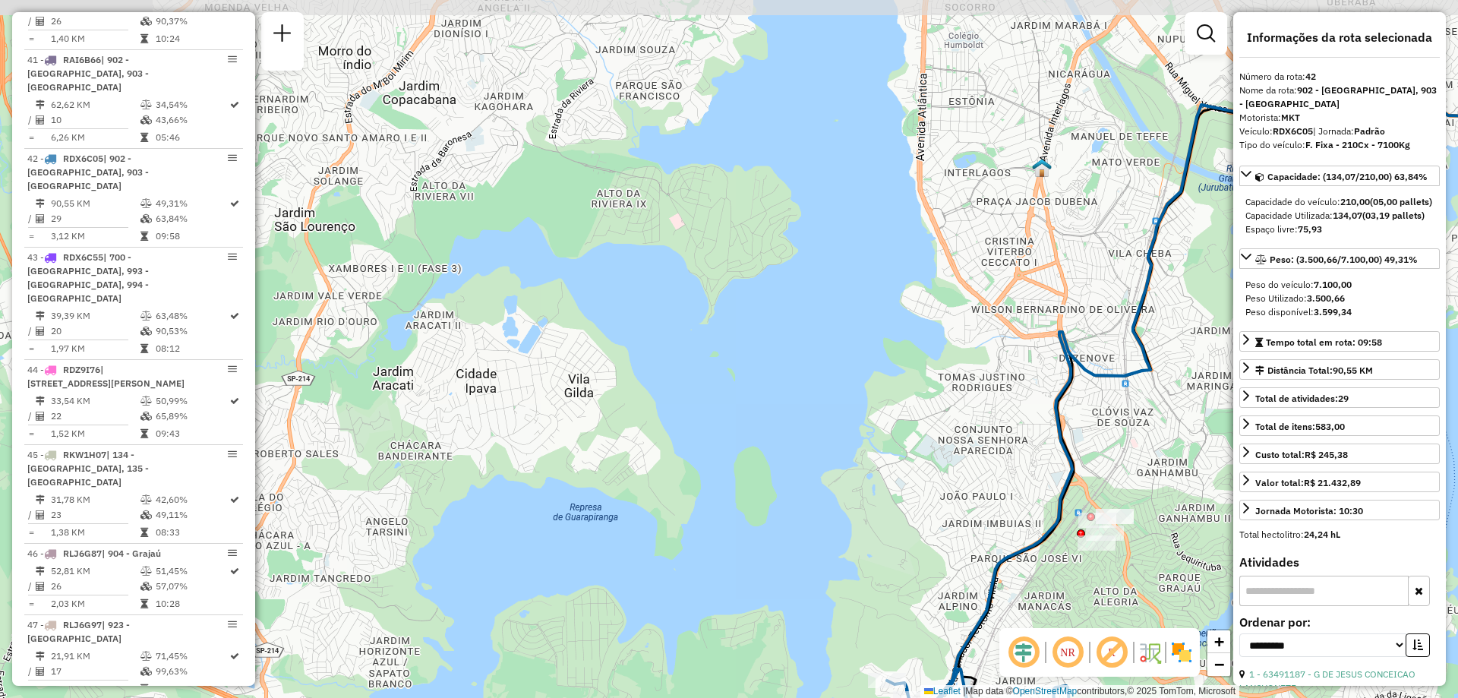
drag, startPoint x: 1011, startPoint y: 283, endPoint x: 1031, endPoint y: 434, distance: 152.4
click at [1031, 434] on div "Janela de atendimento Grade de atendimento Capacidade Transportadoras Veículos …" at bounding box center [729, 349] width 1458 height 698
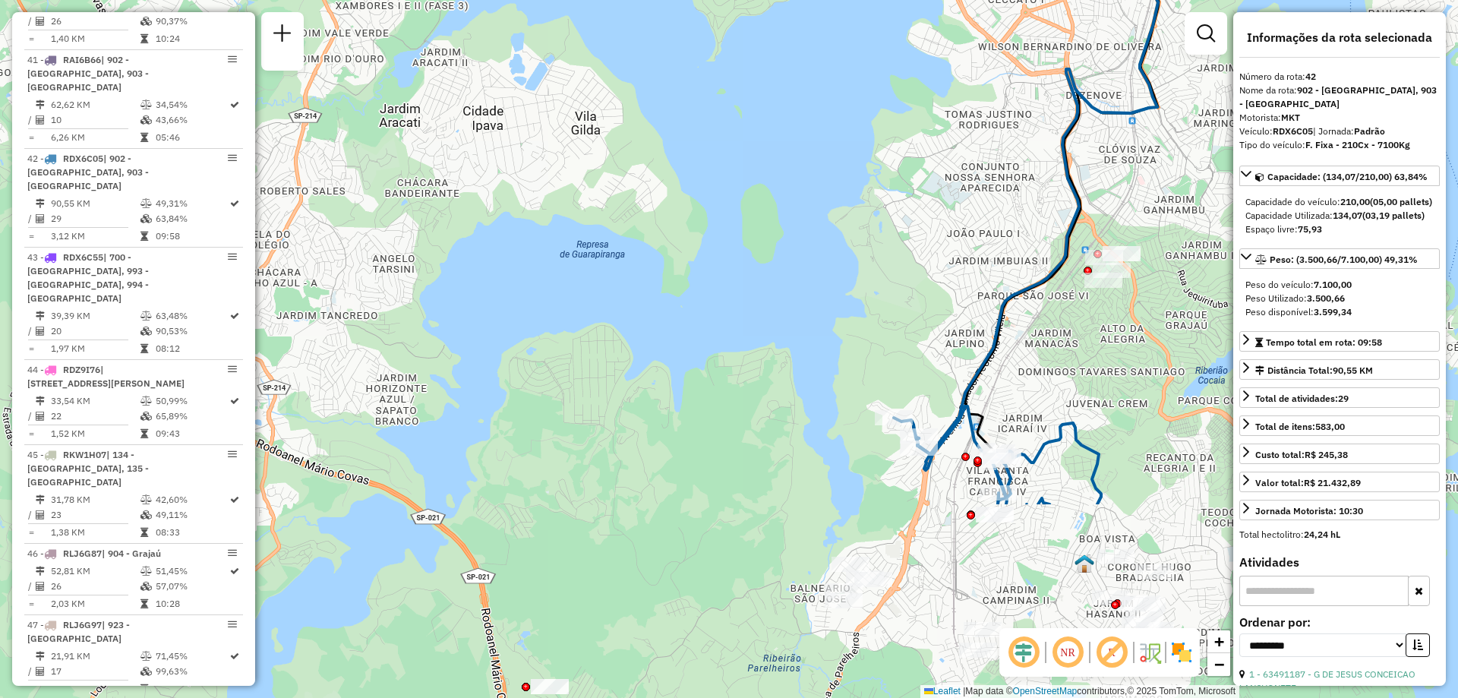
drag, startPoint x: 1033, startPoint y: 459, endPoint x: 1039, endPoint y: 195, distance: 263.7
click at [1039, 195] on div "Janela de atendimento Grade de atendimento Capacidade Transportadoras Veículos …" at bounding box center [729, 349] width 1458 height 698
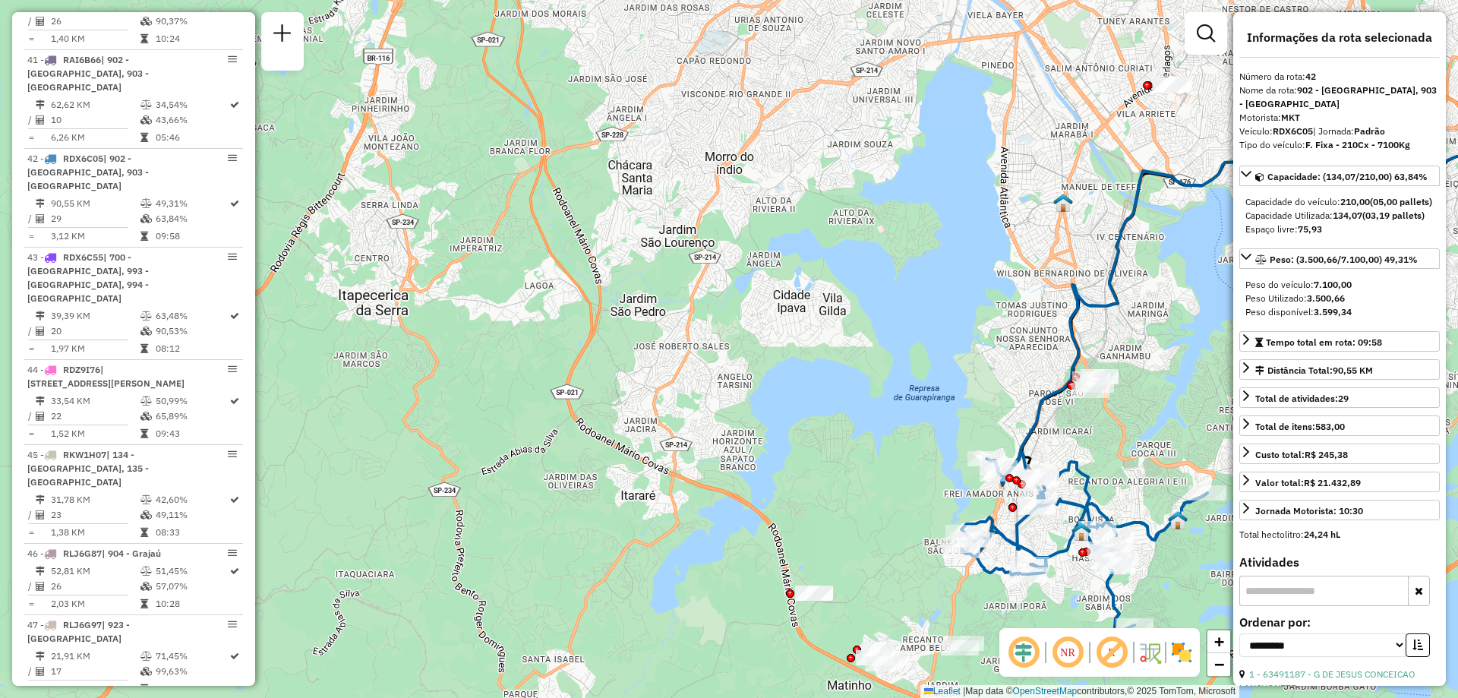
drag, startPoint x: 1116, startPoint y: 402, endPoint x: 1116, endPoint y: 499, distance: 97.2
click at [1116, 499] on div "Janela de atendimento Grade de atendimento Capacidade Transportadoras Veículos …" at bounding box center [729, 349] width 1458 height 698
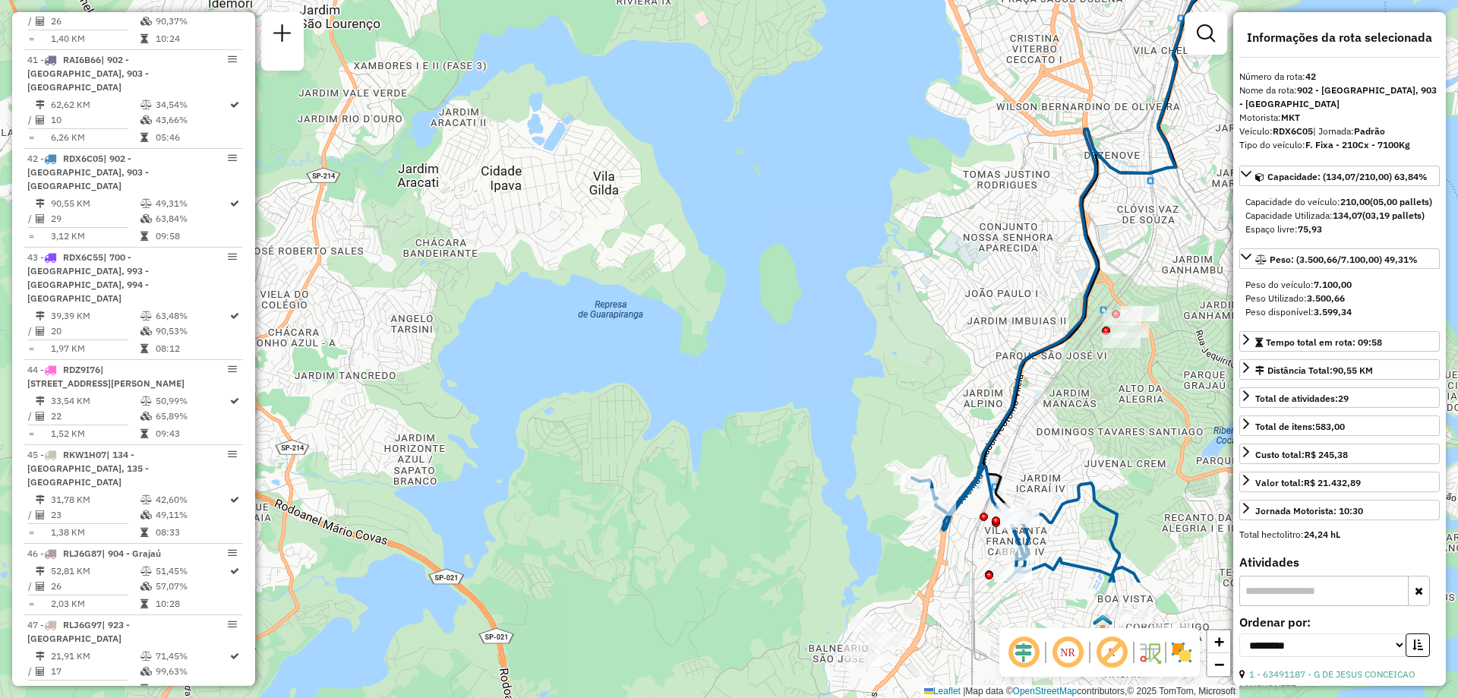
drag, startPoint x: 1085, startPoint y: 408, endPoint x: 1032, endPoint y: 223, distance: 192.8
click at [1032, 223] on div "Janela de atendimento Grade de atendimento Capacidade Transportadoras Veículos …" at bounding box center [729, 349] width 1458 height 698
